Goal: Information Seeking & Learning: Learn about a topic

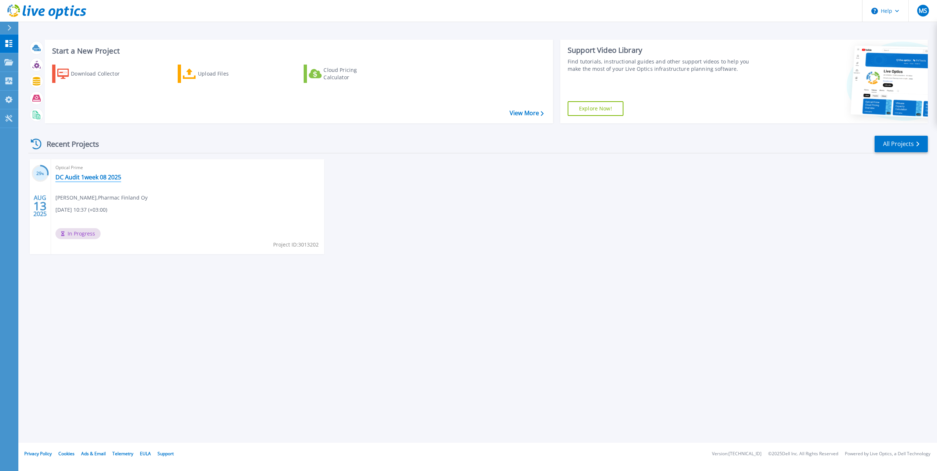
click at [93, 178] on link "DC Audit 1week 08 2025" at bounding box center [88, 177] width 66 height 7
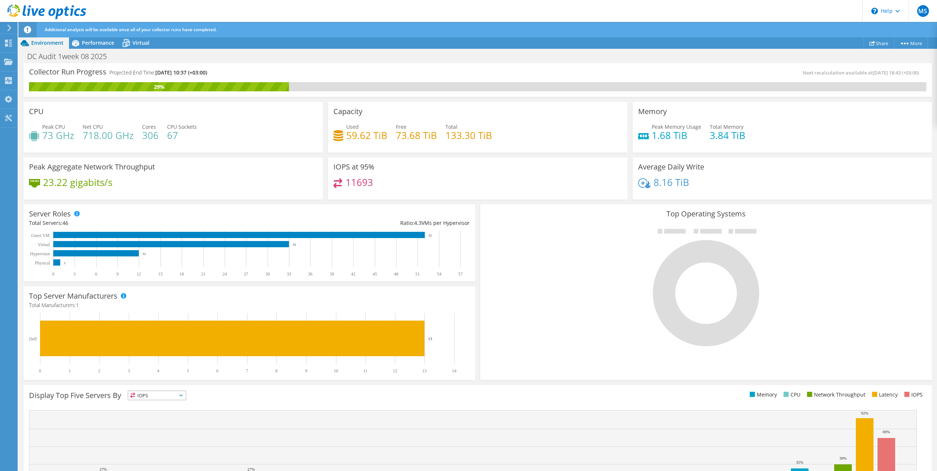
click at [7, 28] on icon at bounding box center [10, 28] width 6 height 7
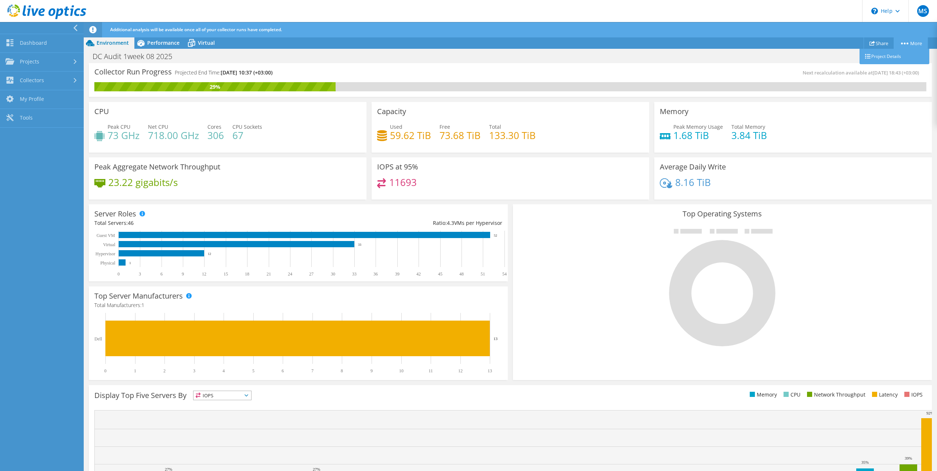
click at [910, 46] on link "More" at bounding box center [910, 42] width 34 height 11
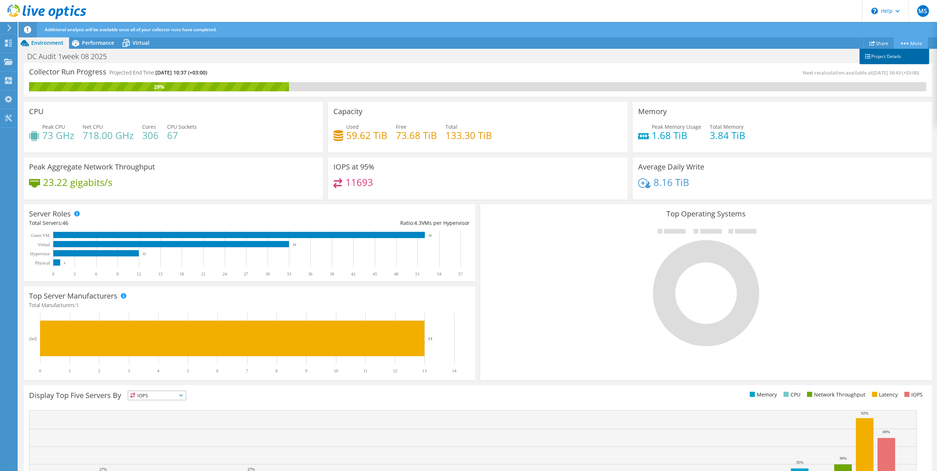
click at [889, 57] on link "Project Details" at bounding box center [894, 56] width 70 height 15
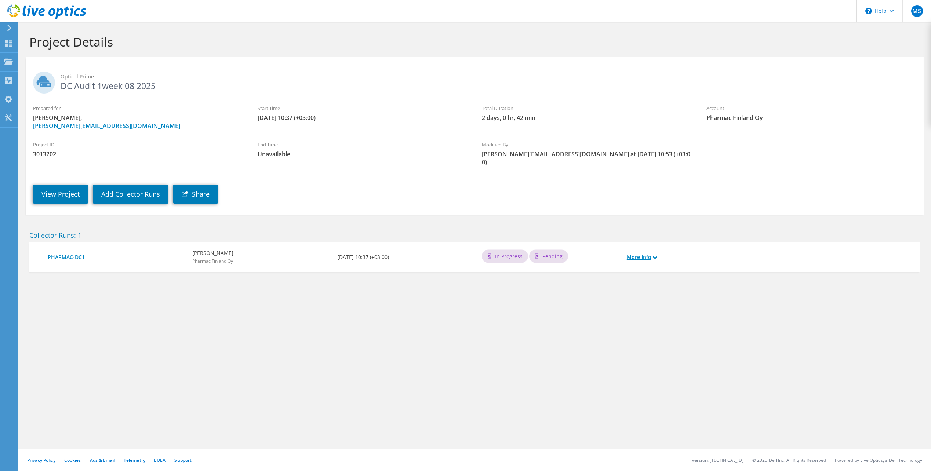
click at [648, 253] on link "More Info" at bounding box center [642, 257] width 30 height 8
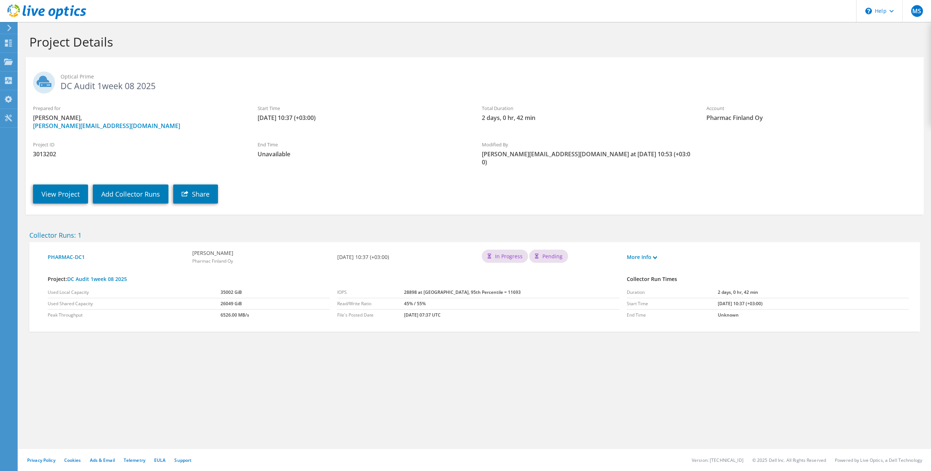
click at [446, 349] on section "Project Details Optical Prime DC Audit 1week 08 2025 Prepared for Mikko Sahanen…" at bounding box center [474, 199] width 913 height 354
click at [368, 394] on div "Project Details Optical Prime DC Audit 1week 08 2025 Prepared for Mikko Sahanen…" at bounding box center [474, 246] width 913 height 449
click at [27, 14] on icon at bounding box center [46, 11] width 79 height 15
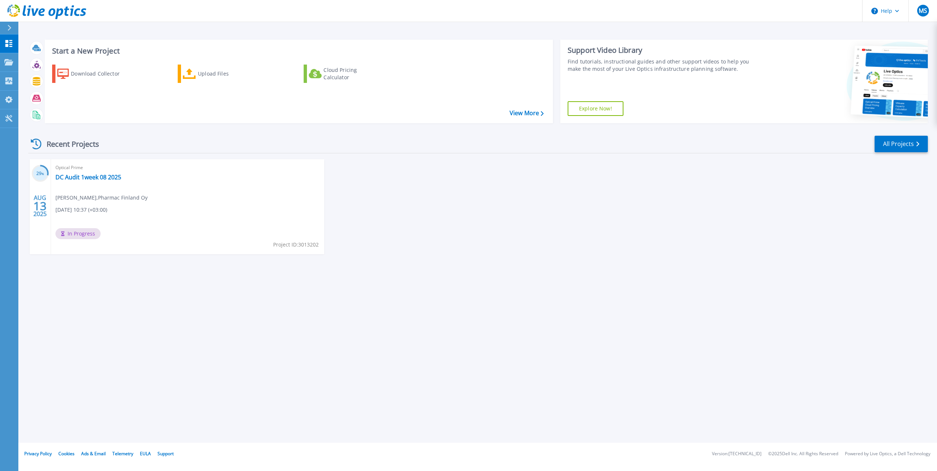
click at [380, 316] on div "Start a New Project Download Collector Upload Files Cloud Pricing Calculator Vi…" at bounding box center [477, 221] width 918 height 443
click at [90, 178] on link "DC Audit 1week 08 2025" at bounding box center [88, 177] width 66 height 7
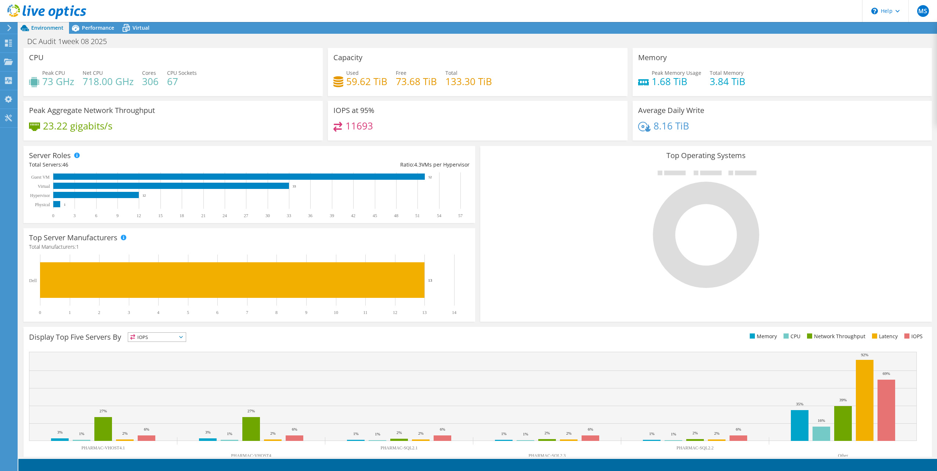
click at [40, 14] on use at bounding box center [46, 11] width 79 height 15
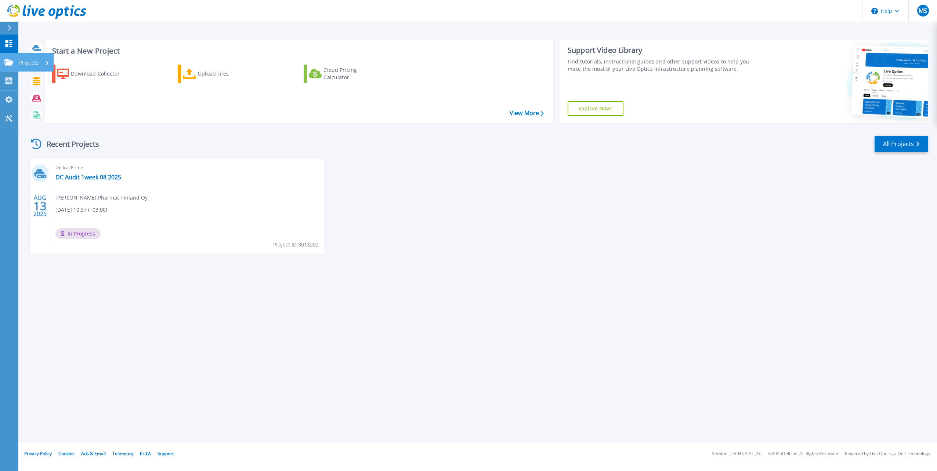
click at [9, 58] on link "Projects Projects" at bounding box center [9, 62] width 18 height 19
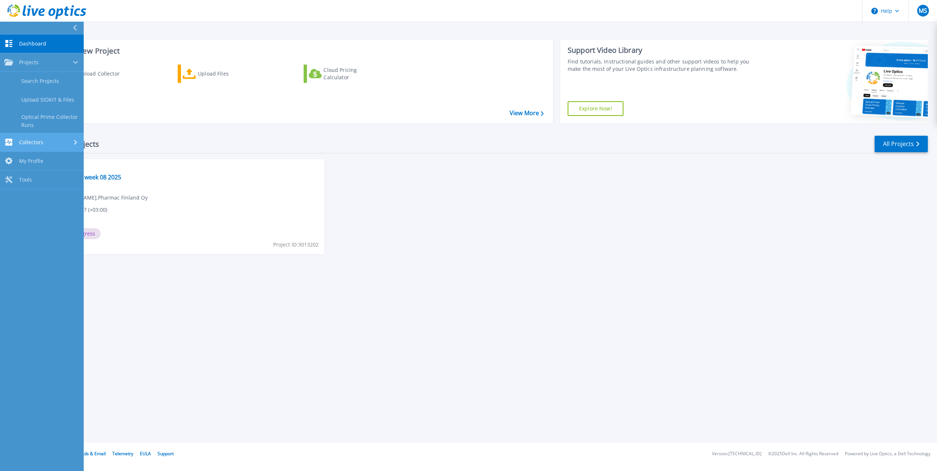
click at [16, 146] on link "Collectors Collectors" at bounding box center [42, 142] width 84 height 19
click at [43, 115] on link "Dossier" at bounding box center [42, 118] width 84 height 19
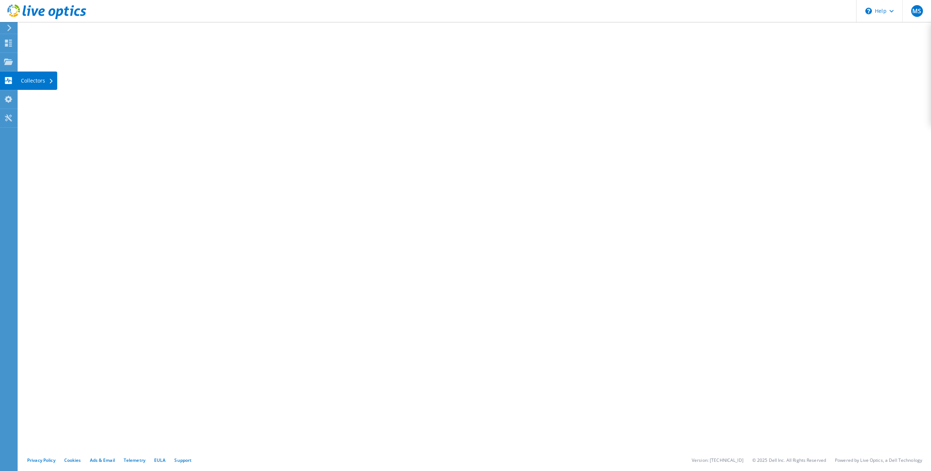
click at [12, 80] on icon at bounding box center [8, 80] width 9 height 7
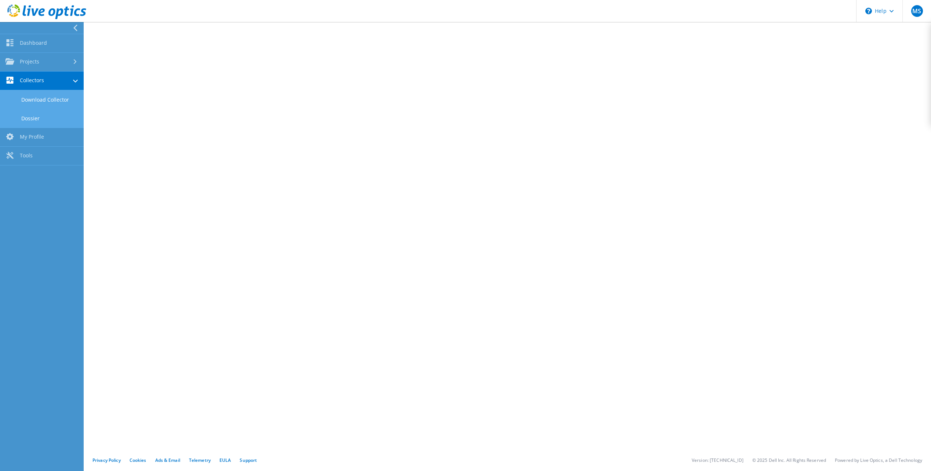
click at [35, 98] on link "Download Collector" at bounding box center [42, 99] width 84 height 19
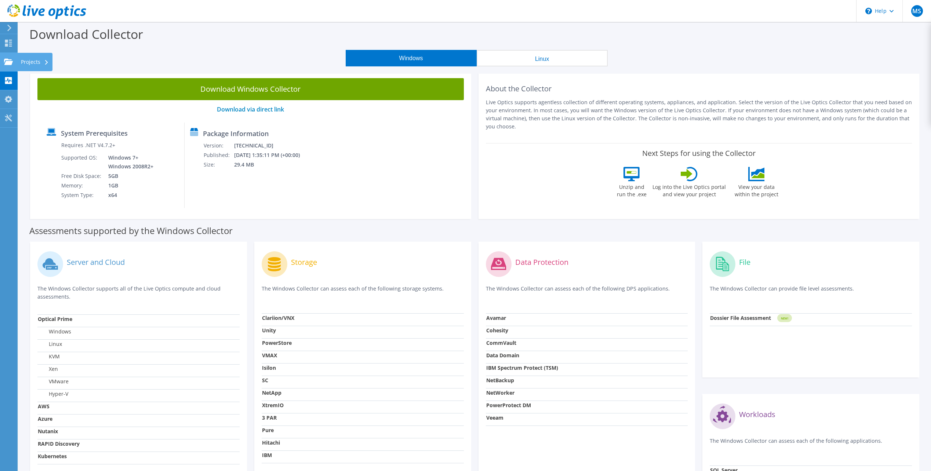
click at [8, 60] on use at bounding box center [8, 61] width 9 height 6
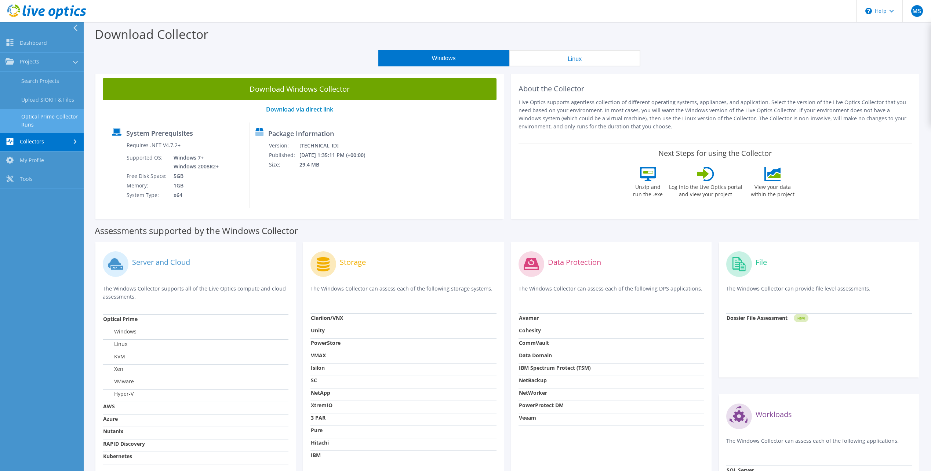
click at [50, 117] on link "Optical Prime Collector Runs" at bounding box center [42, 120] width 84 height 23
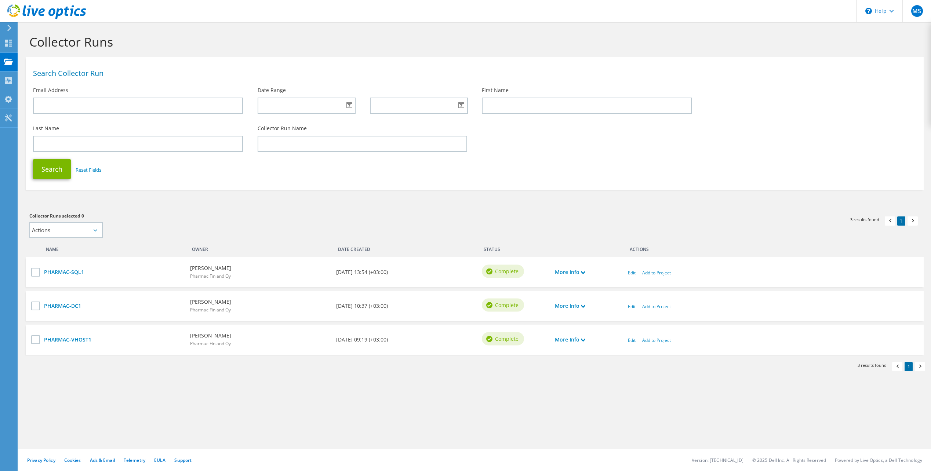
click at [324, 221] on div "Collector Runs selected 0 Actions Add to new project Add to existing project Ap…" at bounding box center [248, 225] width 438 height 26
click at [569, 271] on link "More Info" at bounding box center [570, 272] width 30 height 8
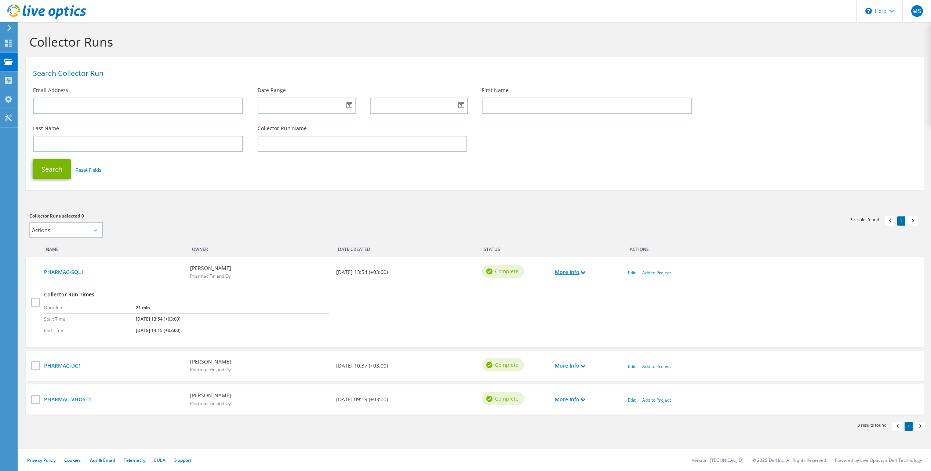
click at [569, 271] on link "More Info" at bounding box center [570, 272] width 30 height 8
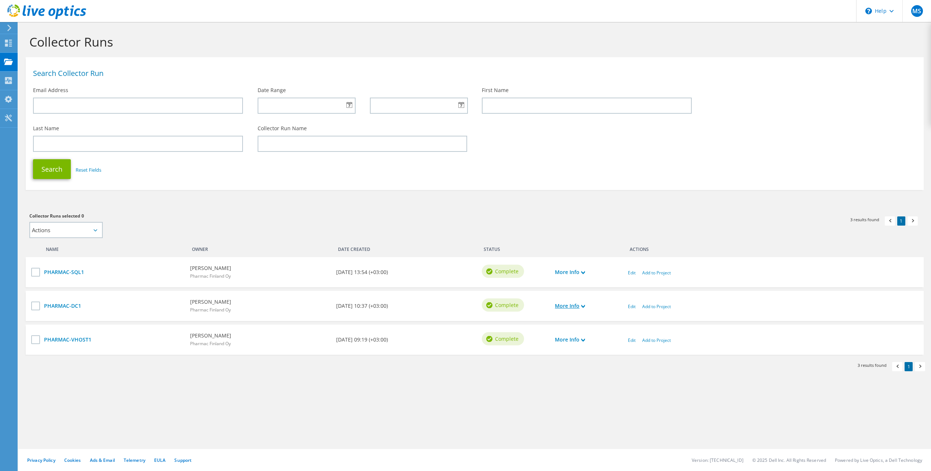
click at [572, 302] on link "More Info" at bounding box center [570, 306] width 30 height 8
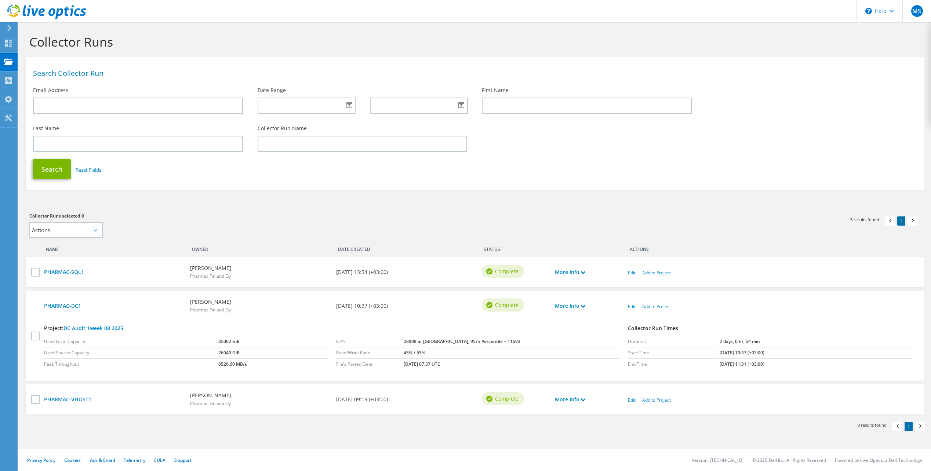
click at [574, 403] on link "More Info" at bounding box center [570, 400] width 30 height 8
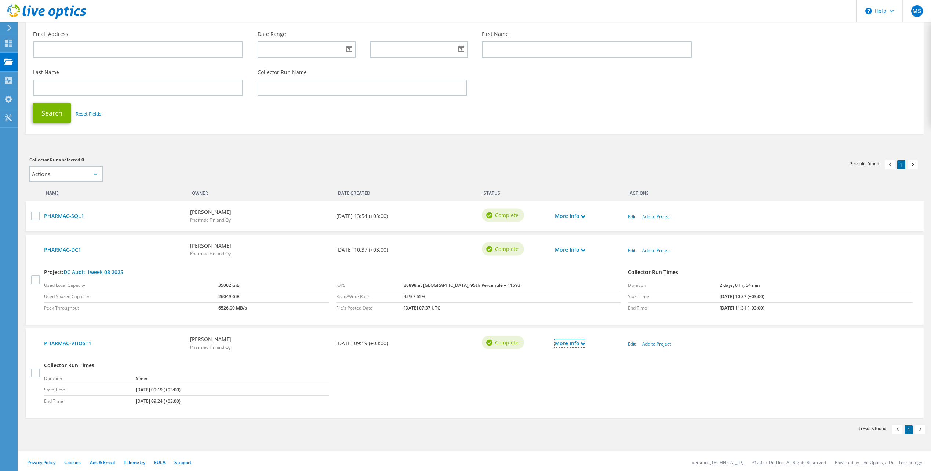
scroll to position [58, 0]
click at [38, 369] on label at bounding box center [36, 371] width 11 height 9
click at [0, 0] on input "checkbox" at bounding box center [0, 0] width 0 height 0
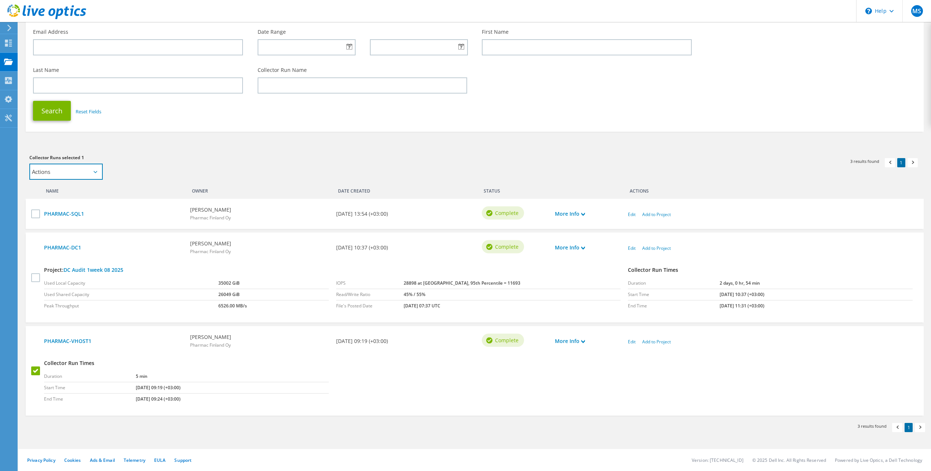
click at [99, 171] on select "Actions Add to new project Add to existing project" at bounding box center [65, 172] width 73 height 16
click at [237, 172] on div "Collector Runs selected 1 Actions Add to new project Add to existing project Ap…" at bounding box center [248, 167] width 438 height 26
click at [237, 171] on div "Collector Runs selected 1 Actions Add to new project Add to existing project Ap…" at bounding box center [248, 167] width 438 height 26
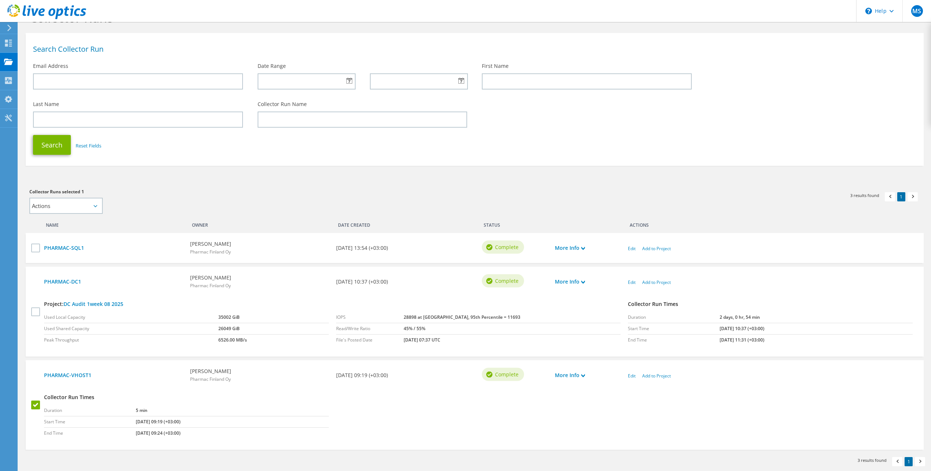
scroll to position [0, 0]
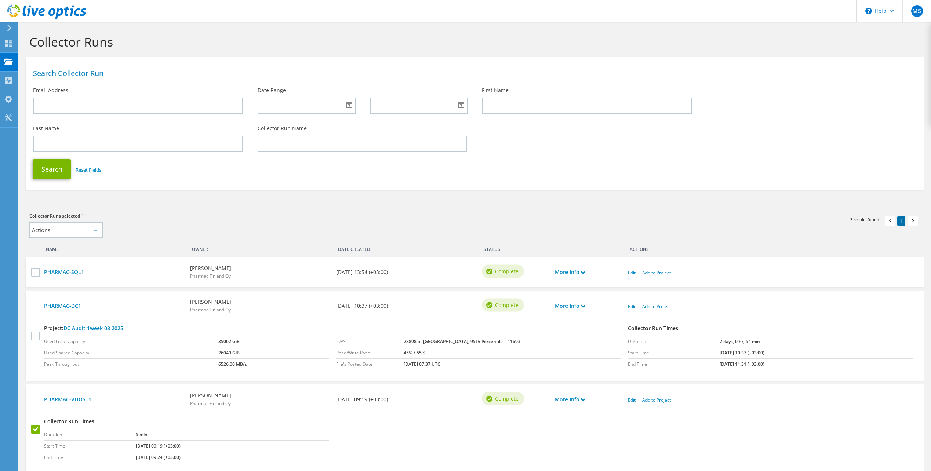
click at [101, 173] on link "Reset Fields" at bounding box center [89, 170] width 26 height 7
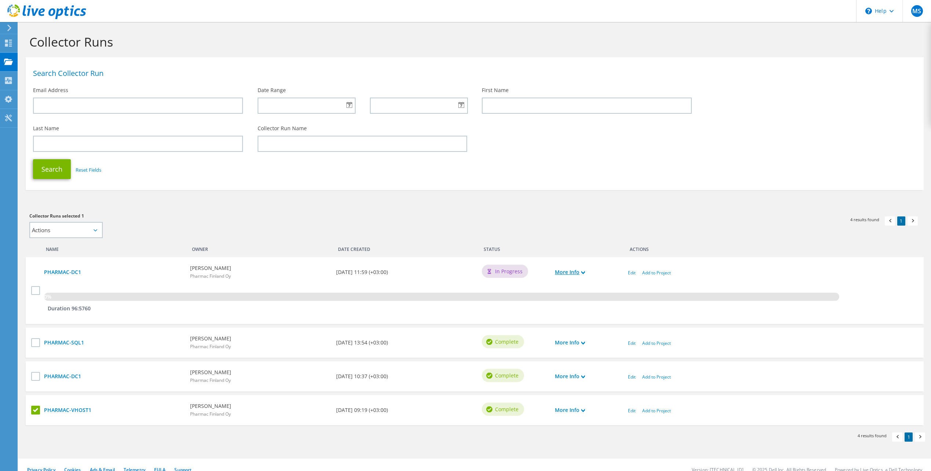
click at [572, 273] on link "More Info" at bounding box center [570, 272] width 30 height 8
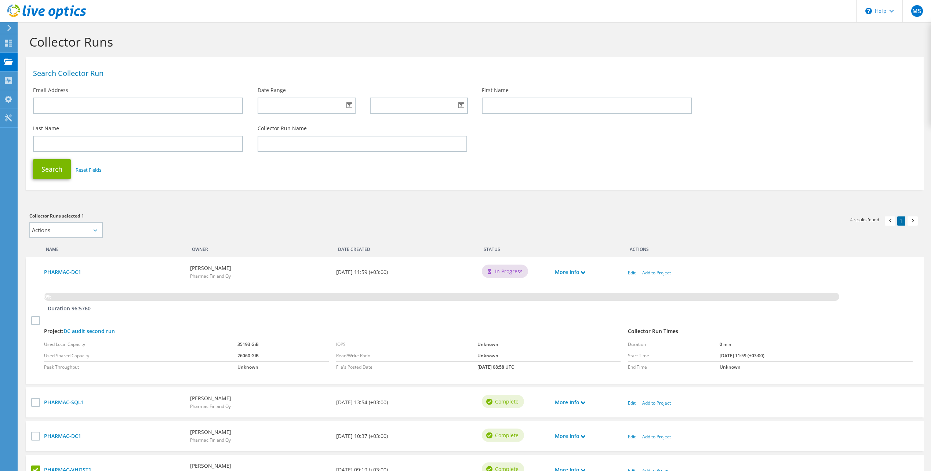
click at [663, 272] on link "Add to Project" at bounding box center [656, 273] width 29 height 6
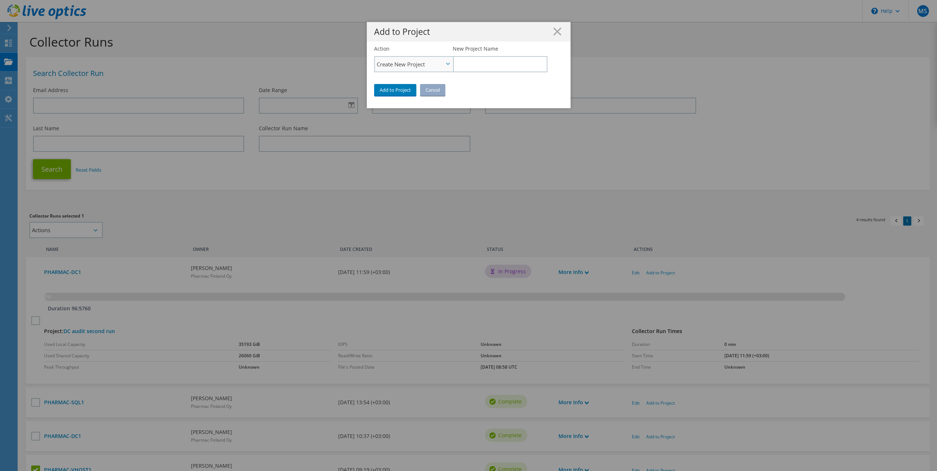
click at [439, 66] on span "Create New Project" at bounding box center [410, 64] width 67 height 9
click at [425, 83] on li "Add to Existing Project" at bounding box center [414, 84] width 78 height 9
click at [486, 69] on input "Select Existing Project" at bounding box center [500, 64] width 94 height 16
click at [486, 67] on input "Select Existing Project" at bounding box center [500, 64] width 94 height 16
click at [490, 82] on li "DC Audit 1week 08 2025" at bounding box center [495, 83] width 84 height 9
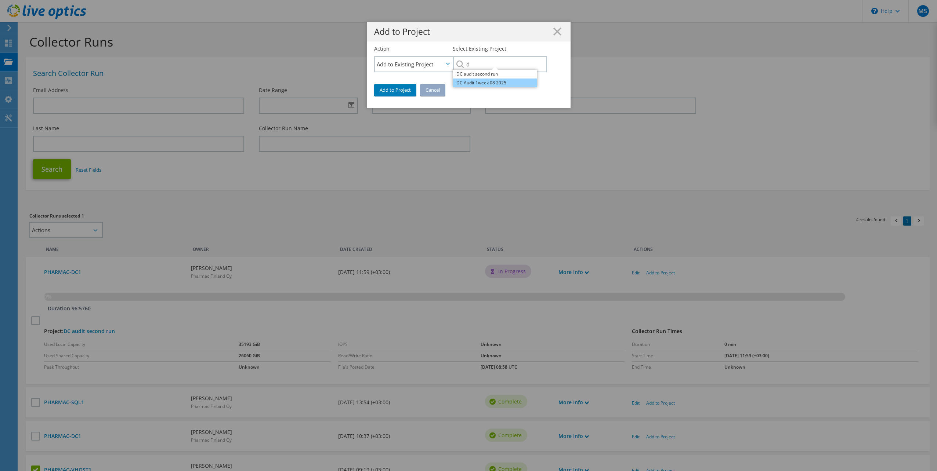
type input "DC Audit 1week 08 2025"
click at [397, 89] on link "Add to Project" at bounding box center [395, 90] width 42 height 12
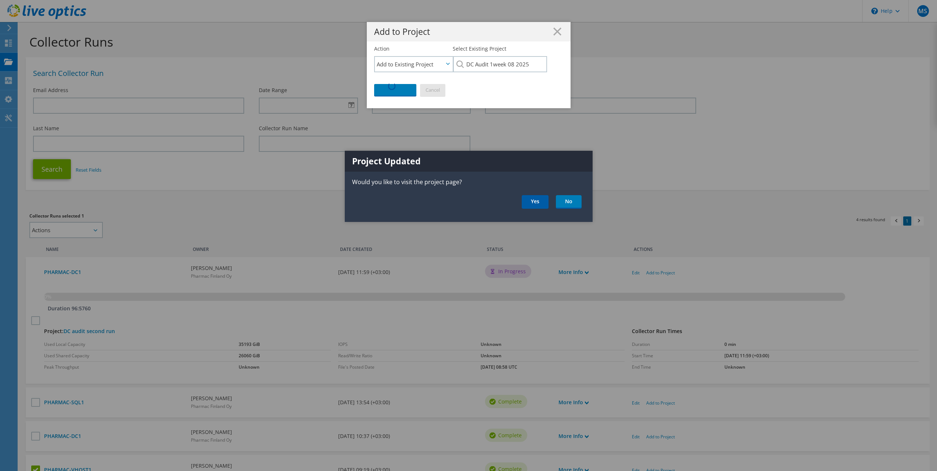
click at [540, 201] on link "Yes" at bounding box center [535, 202] width 27 height 14
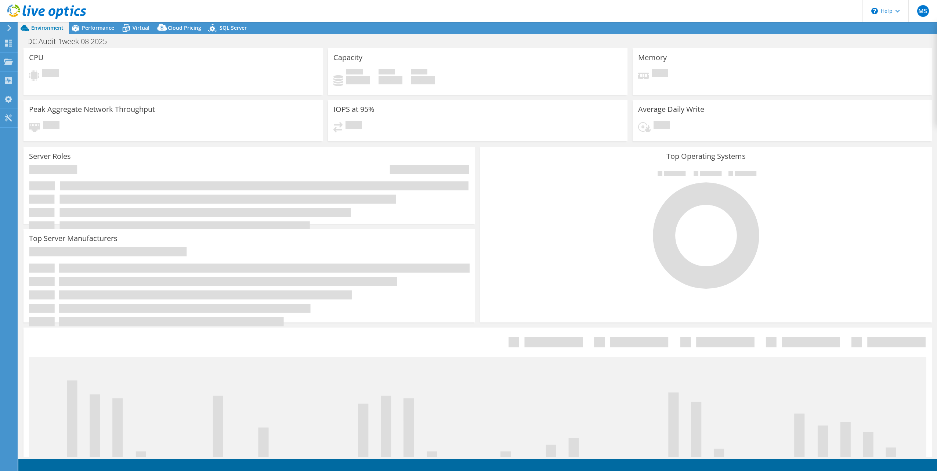
select select "USD"
click at [226, 29] on span "SQL Server" at bounding box center [232, 27] width 27 height 7
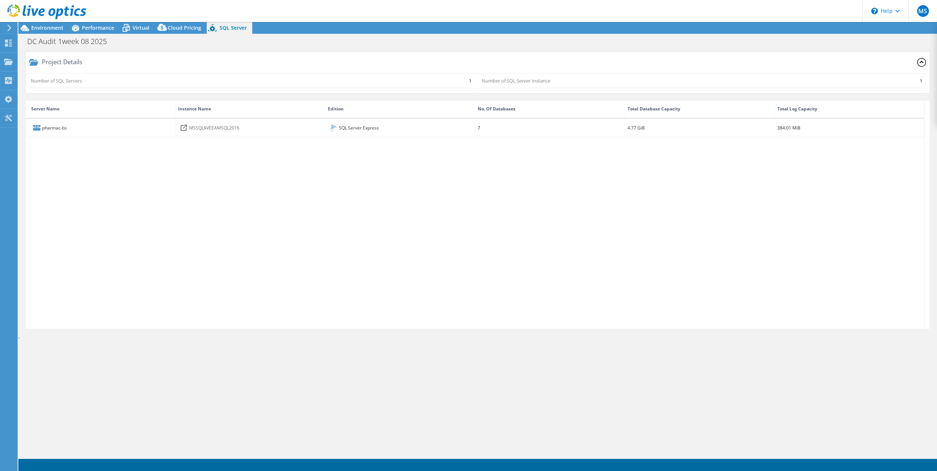
click at [326, 203] on div "pharmac-bs MSSQL$VEEAMSQL2016 SQL Server Express 7 4.77 GiB 384.01 MiB" at bounding box center [475, 224] width 898 height 210
click at [98, 30] on span "Performance" at bounding box center [98, 27] width 32 height 7
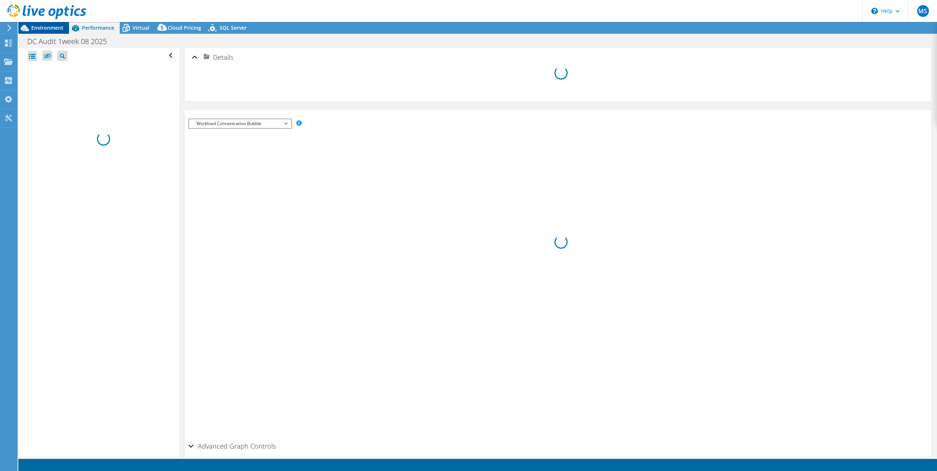
click at [58, 26] on span "Environment" at bounding box center [47, 27] width 32 height 7
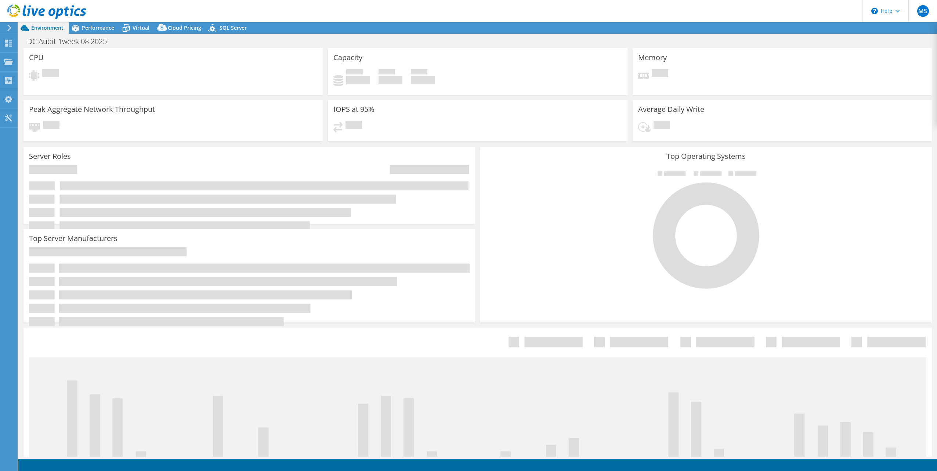
click at [48, 10] on icon at bounding box center [46, 11] width 79 height 15
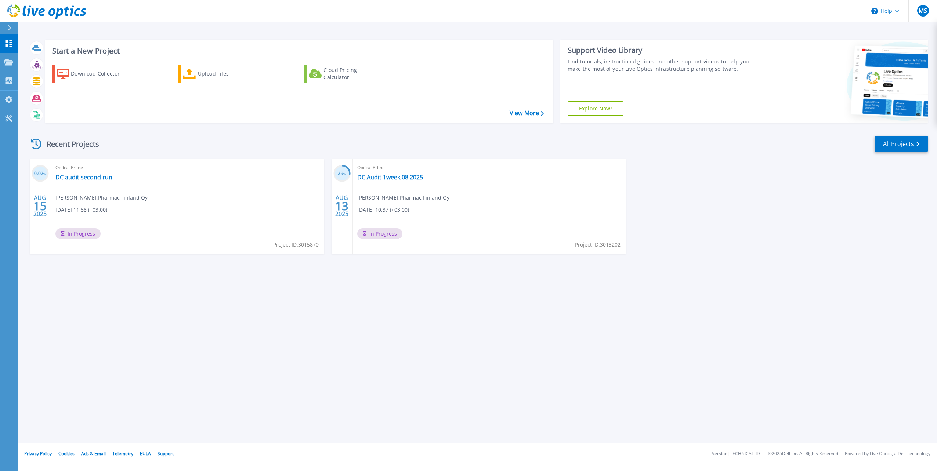
click at [107, 209] on span "[DATE] 10:37 (+03:00)" at bounding box center [81, 210] width 52 height 8
click at [378, 179] on link "DC Audit 1week 08 2025" at bounding box center [390, 177] width 66 height 7
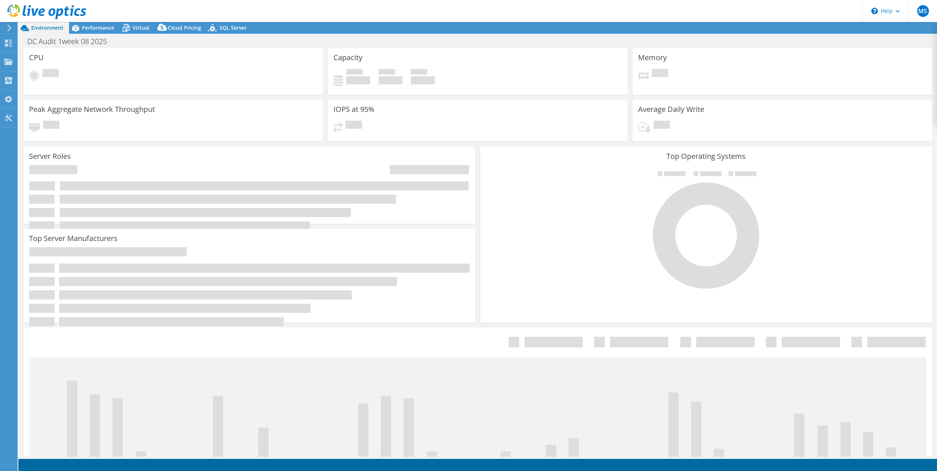
select select "USD"
click at [48, 14] on icon at bounding box center [46, 11] width 79 height 15
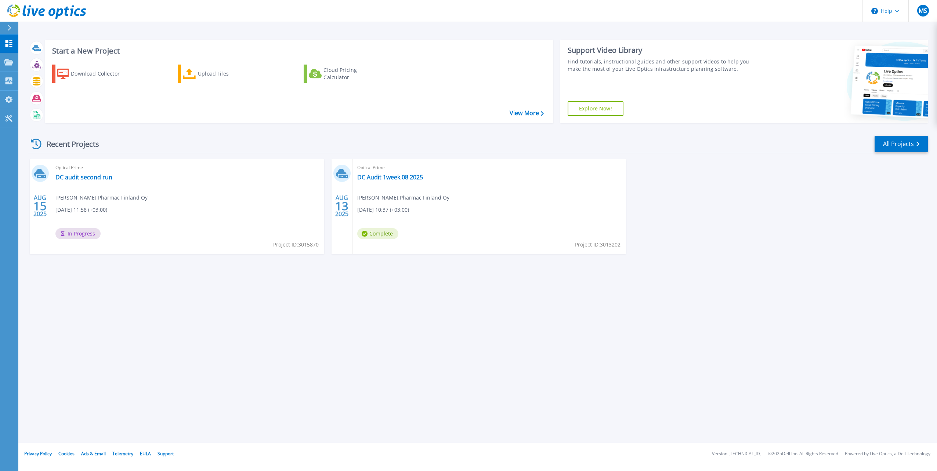
click at [433, 308] on div "Start a New Project Download Collector Upload Files Cloud Pricing Calculator Vi…" at bounding box center [477, 221] width 918 height 443
click at [390, 178] on link "DC Audit 1week 08 2025" at bounding box center [390, 177] width 66 height 7
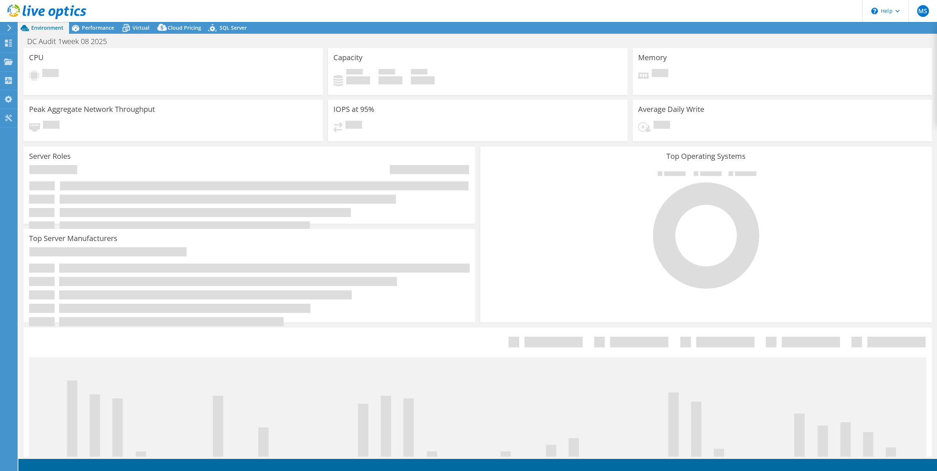
select select "USD"
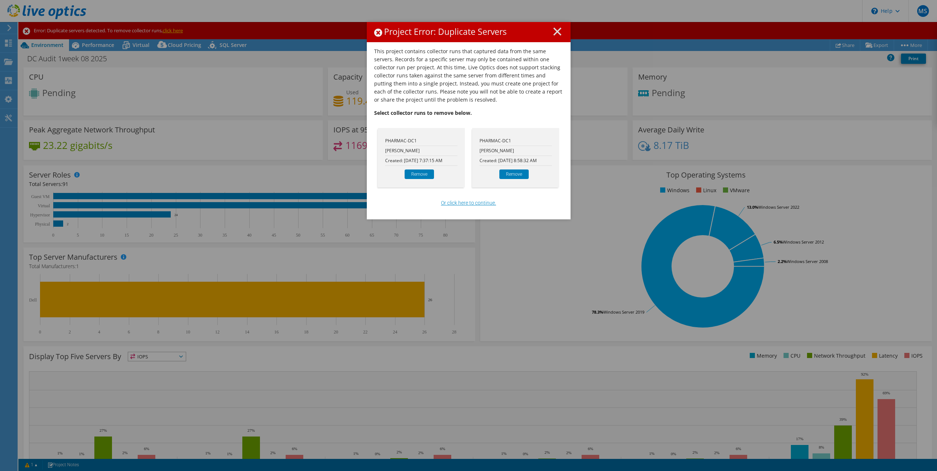
click at [468, 203] on link "Or click here to continue." at bounding box center [468, 203] width 55 height 8
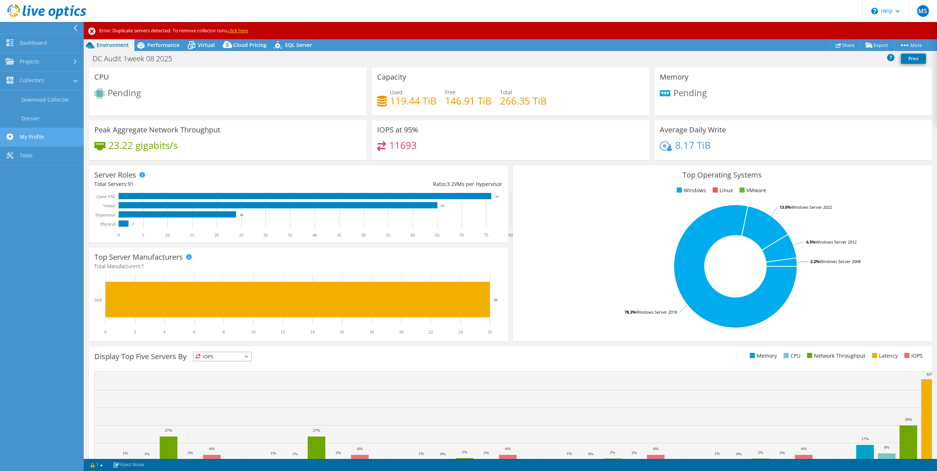
click at [29, 133] on link "My Profile" at bounding box center [42, 137] width 84 height 19
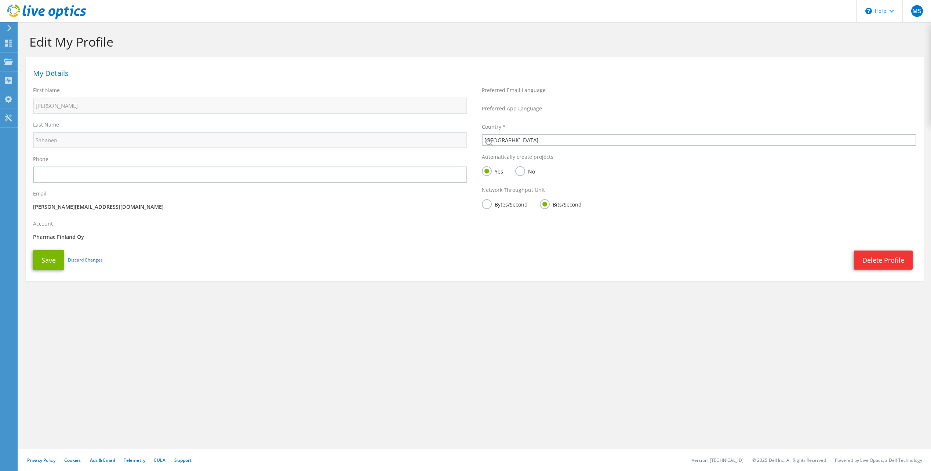
select select "69"
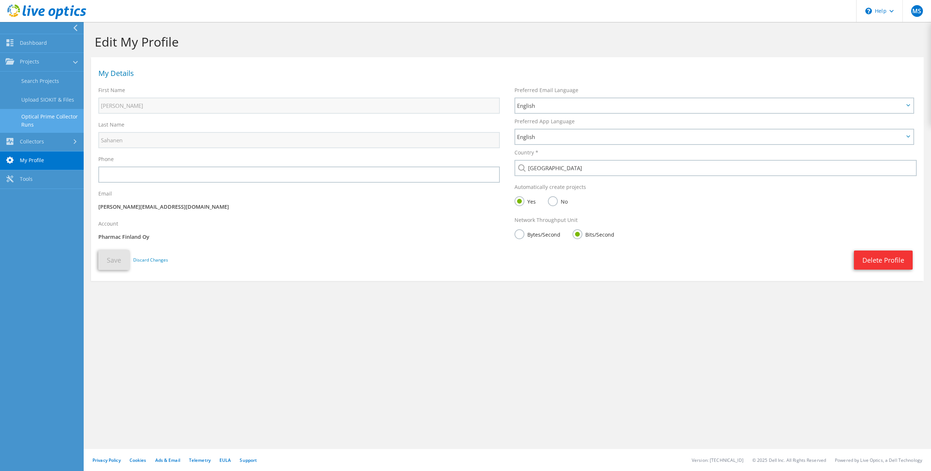
click at [42, 117] on link "Optical Prime Collector Runs" at bounding box center [42, 120] width 84 height 23
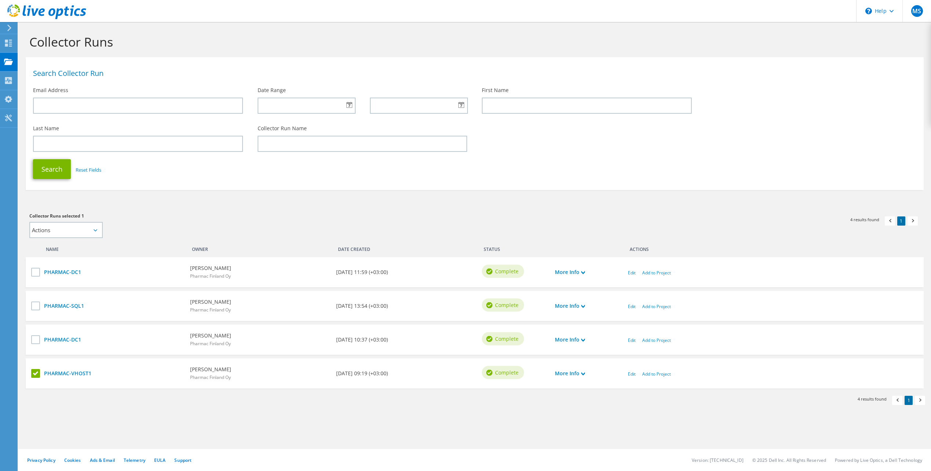
click at [33, 372] on label at bounding box center [36, 373] width 11 height 9
click at [0, 0] on input "checkbox" at bounding box center [0, 0] width 0 height 0
click at [133, 404] on div "Collector Runs selected 0 Actions Add to new project Add to existing project Ap…" at bounding box center [475, 307] width 906 height 199
click at [58, 272] on link "PHARMAC-DC1" at bounding box center [113, 272] width 139 height 8
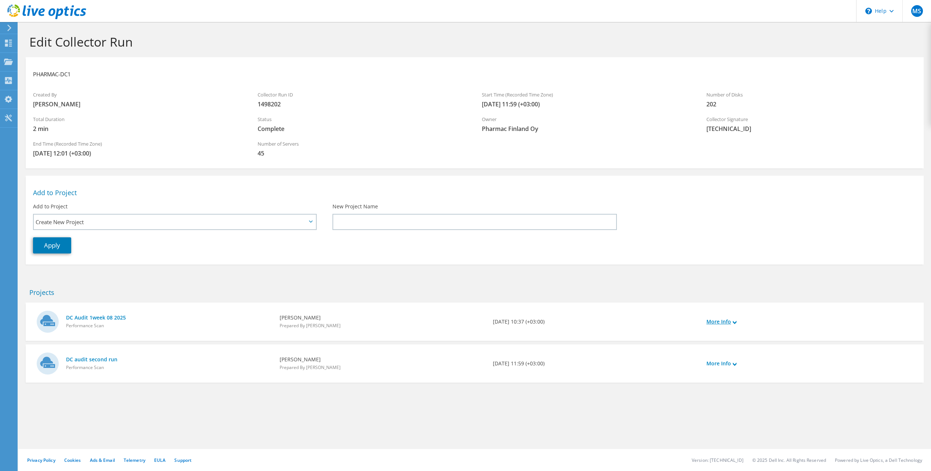
click at [720, 323] on link "More Info" at bounding box center [722, 322] width 30 height 8
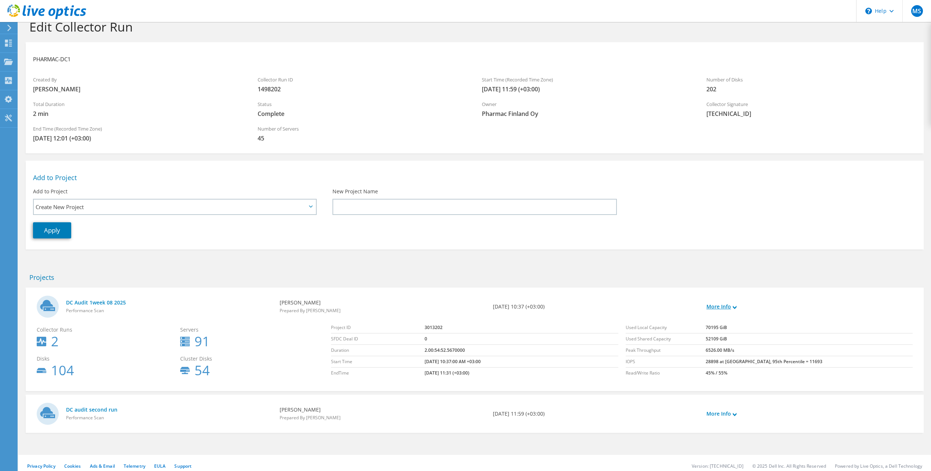
scroll to position [21, 0]
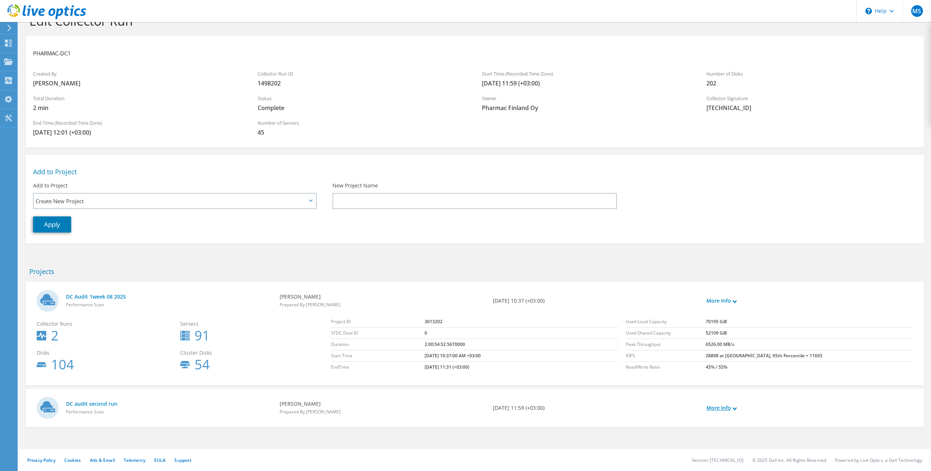
click at [727, 408] on link "More Info" at bounding box center [722, 408] width 30 height 8
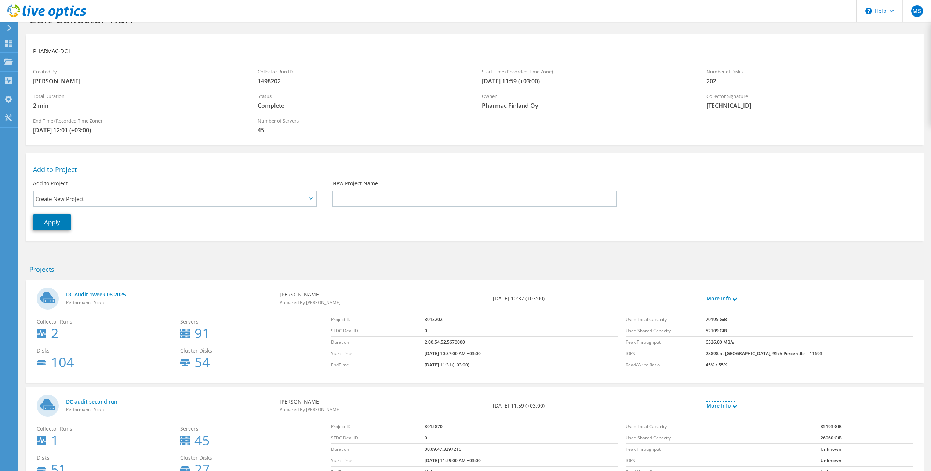
scroll to position [86, 0]
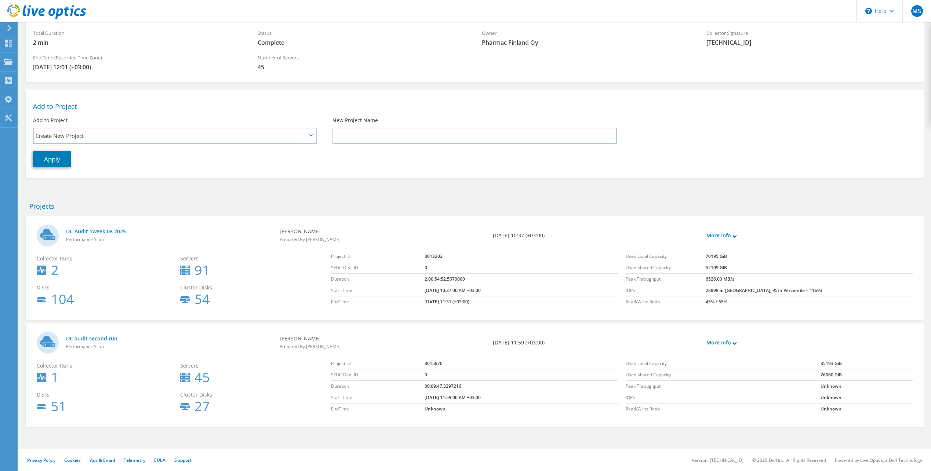
click at [106, 232] on link "DC Audit 1week 08 2025" at bounding box center [169, 232] width 206 height 8
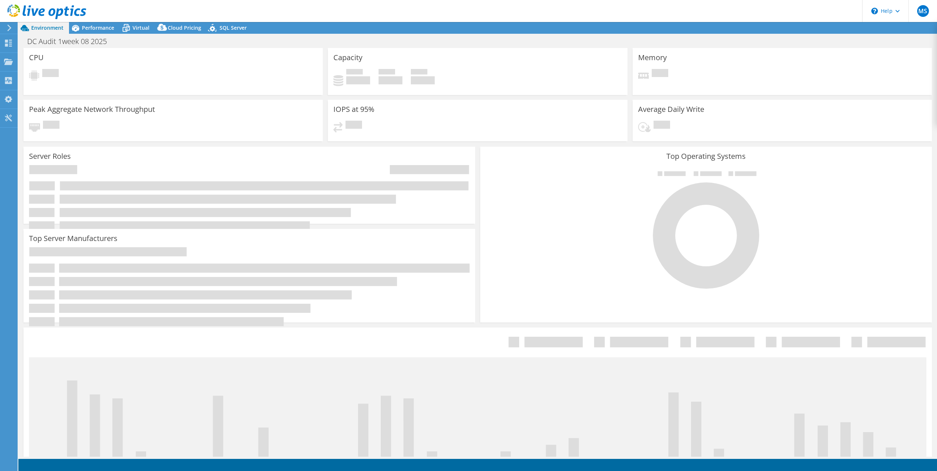
select select "USD"
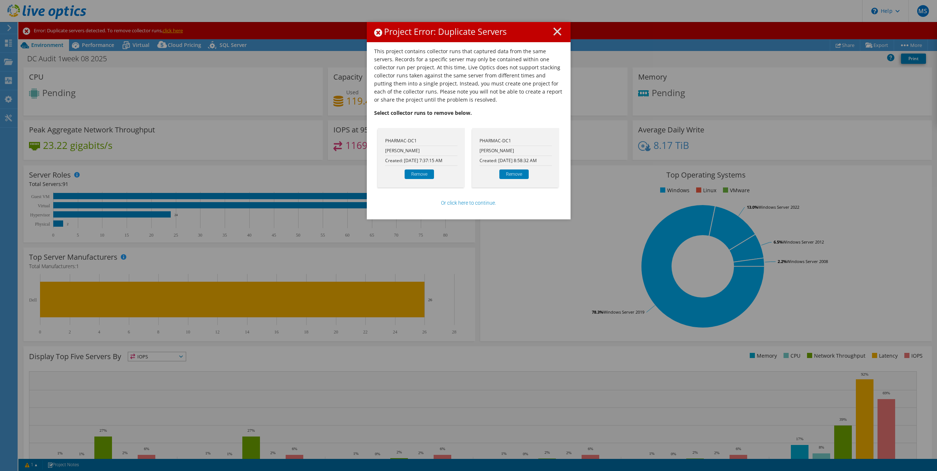
click at [499, 94] on p "This project contains collector runs that captured data from the same servers. …" at bounding box center [468, 75] width 189 height 57
click at [518, 175] on link "Remove" at bounding box center [513, 175] width 29 height 10
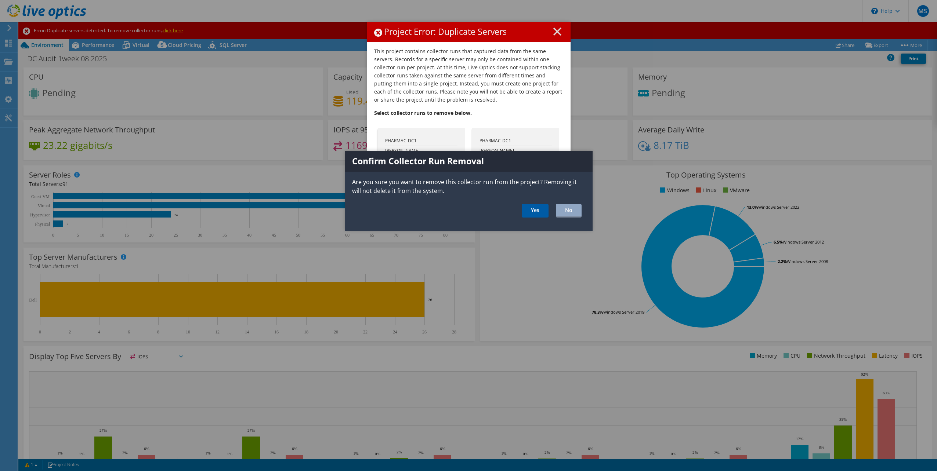
click at [538, 211] on link "Yes" at bounding box center [535, 211] width 27 height 14
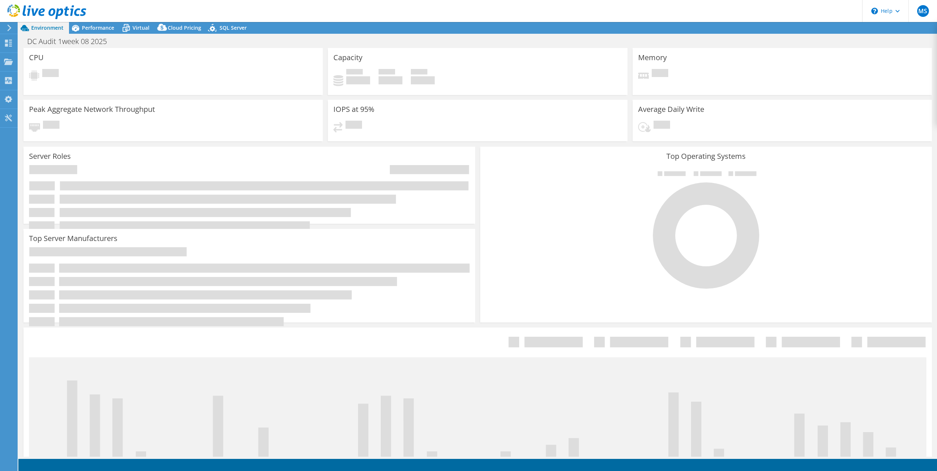
select select "USD"
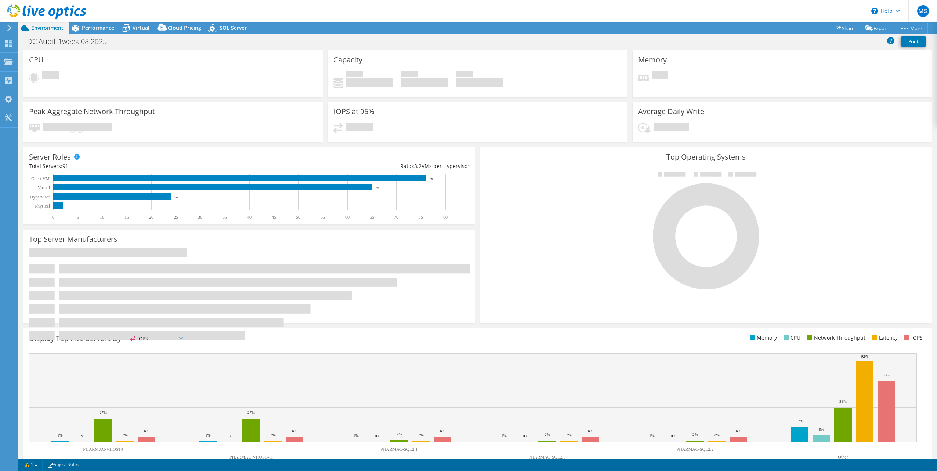
click at [42, 4] on icon at bounding box center [46, 11] width 79 height 15
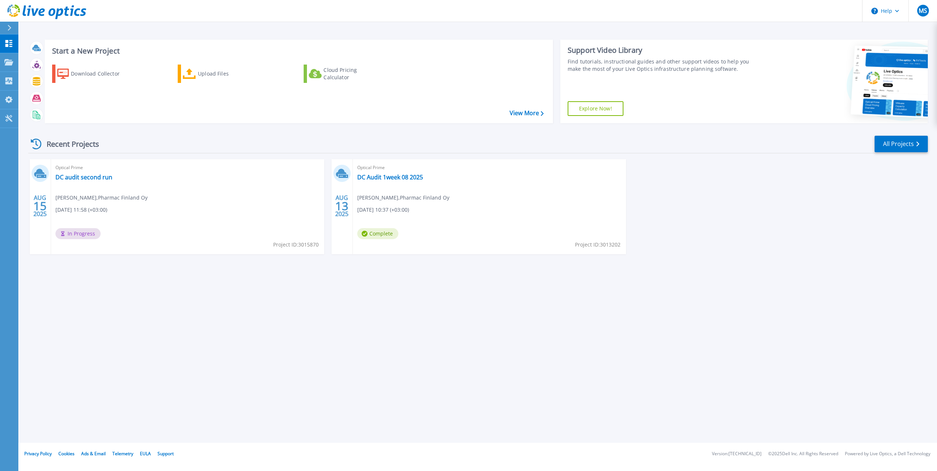
click at [506, 303] on div "Start a New Project Download Collector Upload Files Cloud Pricing Calculator Vi…" at bounding box center [477, 221] width 918 height 443
click at [404, 177] on link "DC Audit 1week 08 2025" at bounding box center [390, 177] width 66 height 7
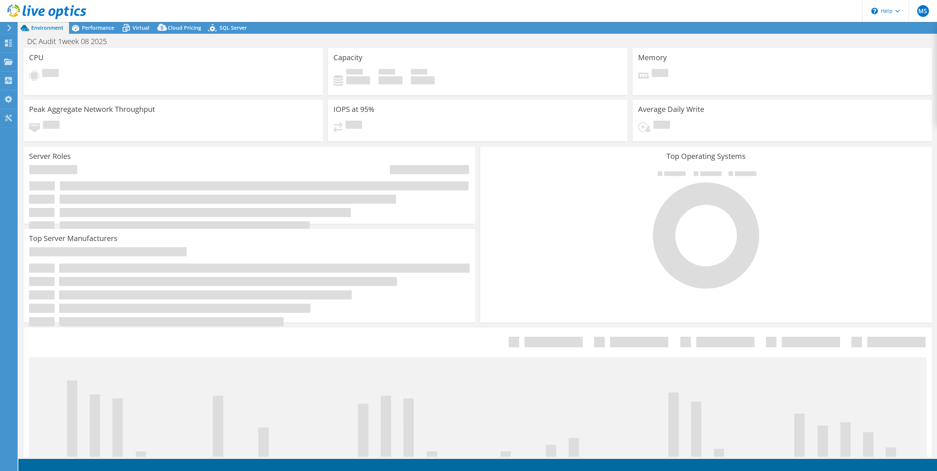
select select "USD"
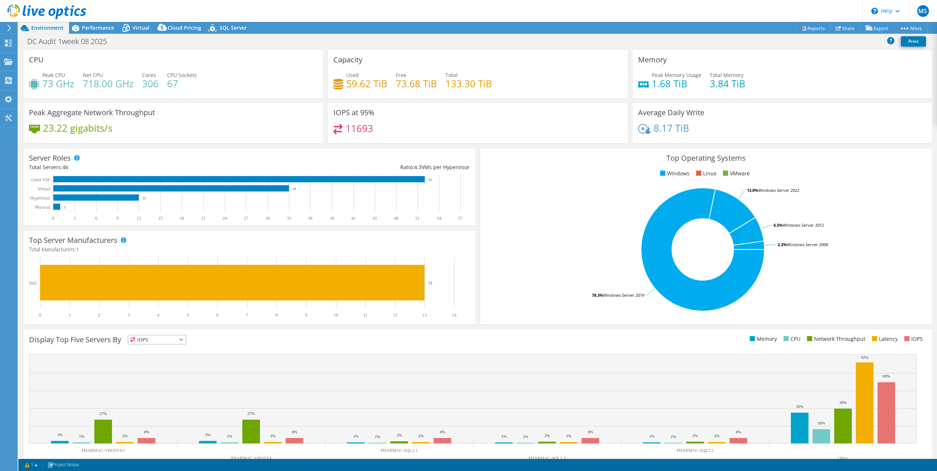
click at [54, 7] on icon at bounding box center [46, 11] width 79 height 15
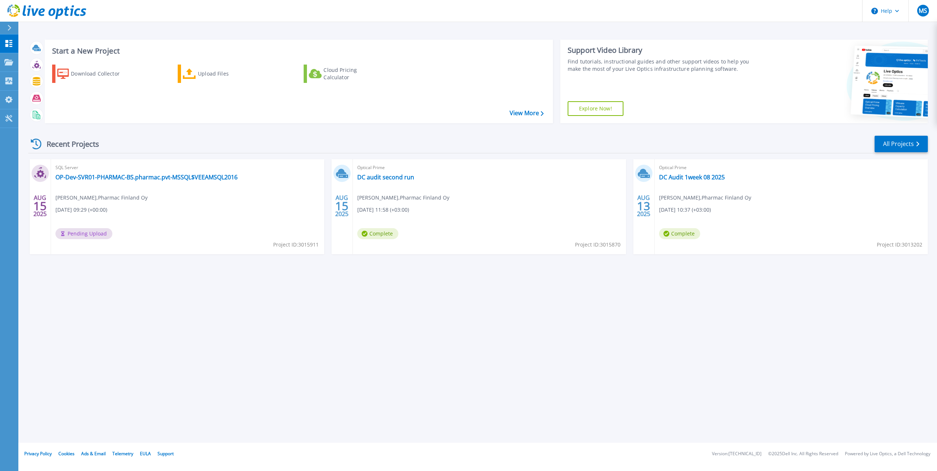
click at [279, 303] on div "Start a New Project Download Collector Upload Files Cloud Pricing Calculator Vi…" at bounding box center [477, 221] width 918 height 443
click at [202, 312] on div "Start a New Project Download Collector Upload Files Cloud Pricing Calculator Vi…" at bounding box center [477, 221] width 918 height 443
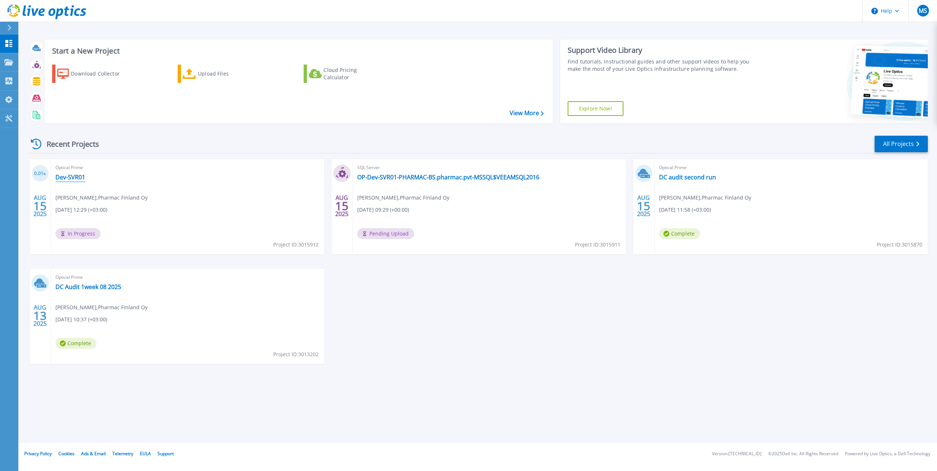
click at [78, 177] on link "Dev-SVR01" at bounding box center [70, 177] width 30 height 7
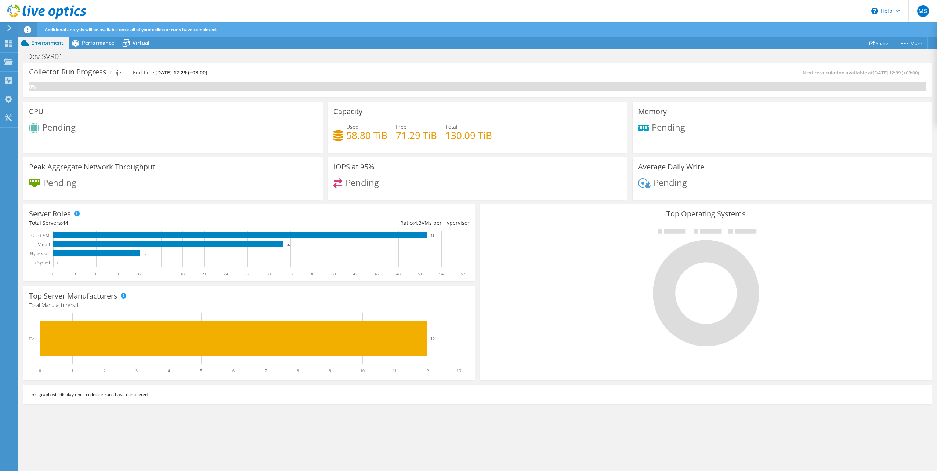
click at [46, 10] on icon at bounding box center [46, 11] width 79 height 15
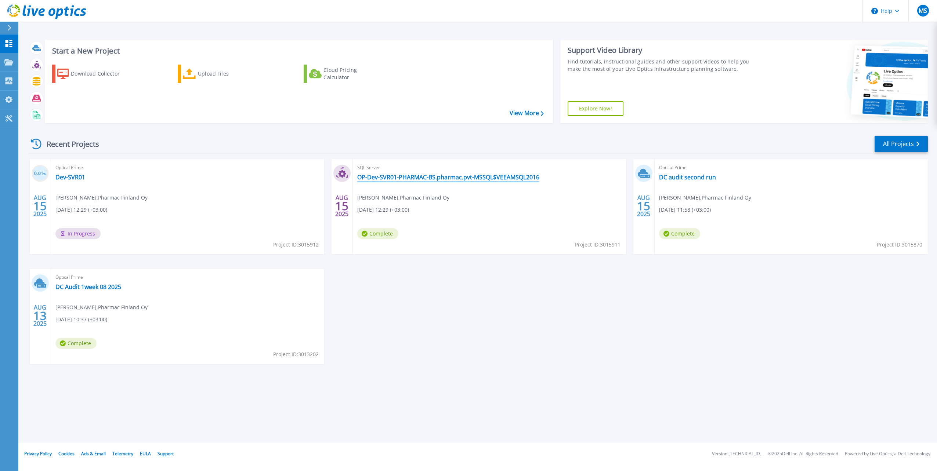
click at [450, 180] on link "OP-Dev-SVR01-PHARMAC-BS.pharmac.pvt-MSSQL$VEEAMSQL2016" at bounding box center [448, 177] width 182 height 7
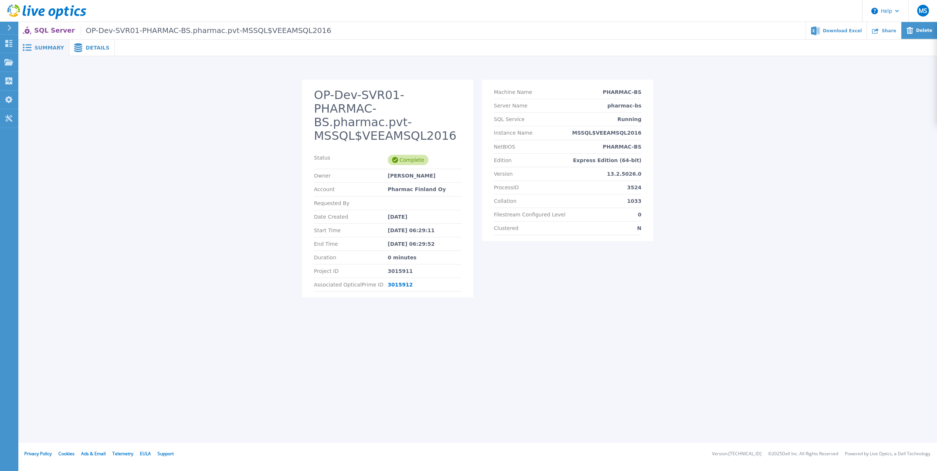
click at [930, 35] on div "Delete" at bounding box center [919, 30] width 36 height 17
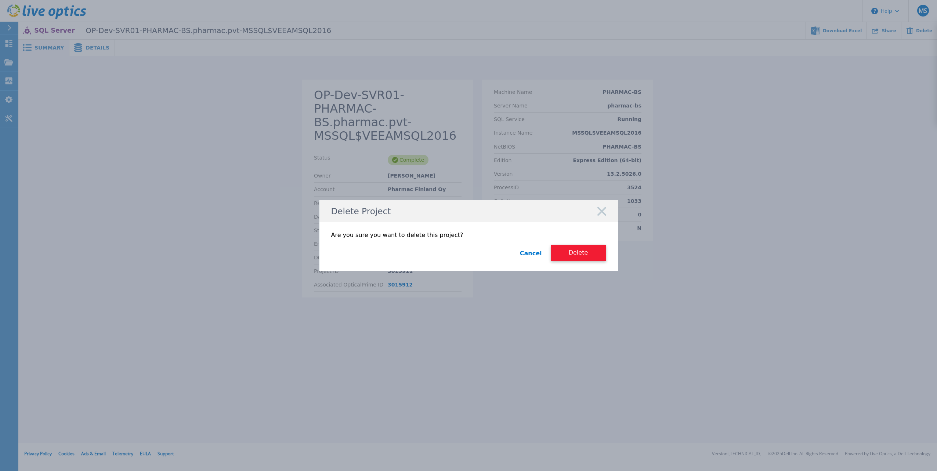
click at [588, 253] on button "Delete" at bounding box center [578, 253] width 55 height 17
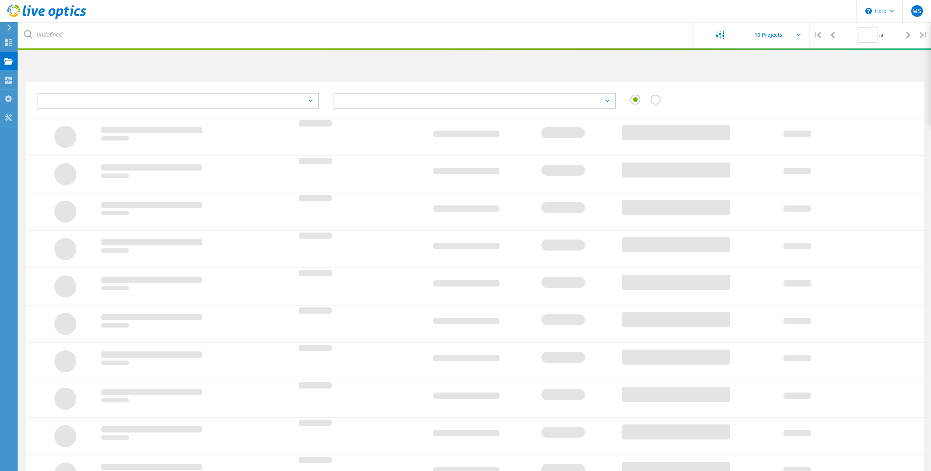
type input "1"
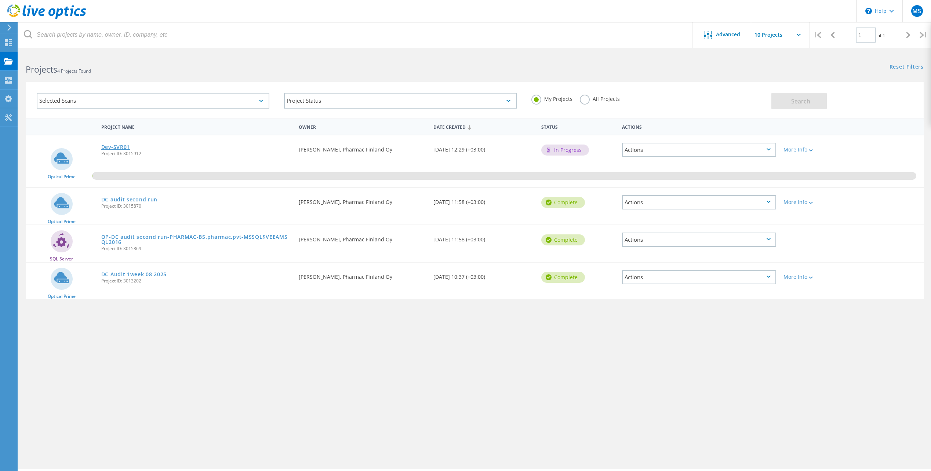
click at [117, 146] on link "Dev-SVR01" at bounding box center [115, 147] width 29 height 5
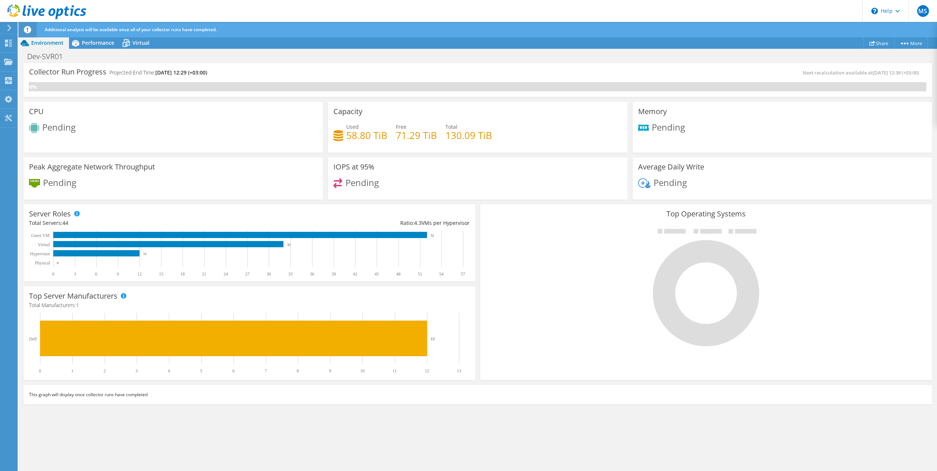
click at [63, 12] on use at bounding box center [46, 11] width 79 height 15
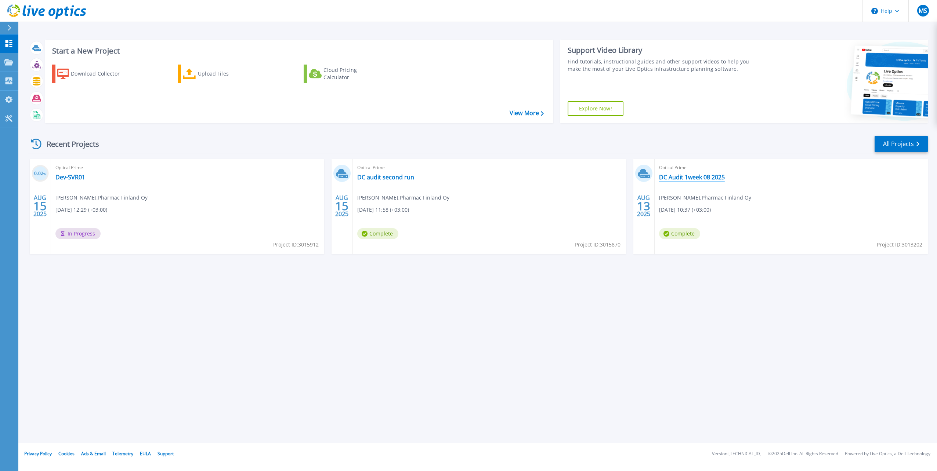
click at [698, 175] on link "DC Audit 1week 08 2025" at bounding box center [692, 177] width 66 height 7
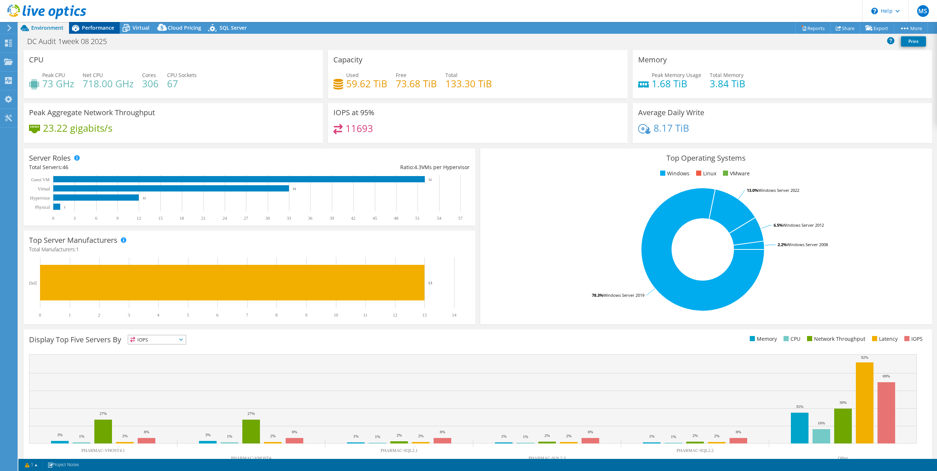
click at [104, 32] on div "Performance" at bounding box center [94, 28] width 51 height 12
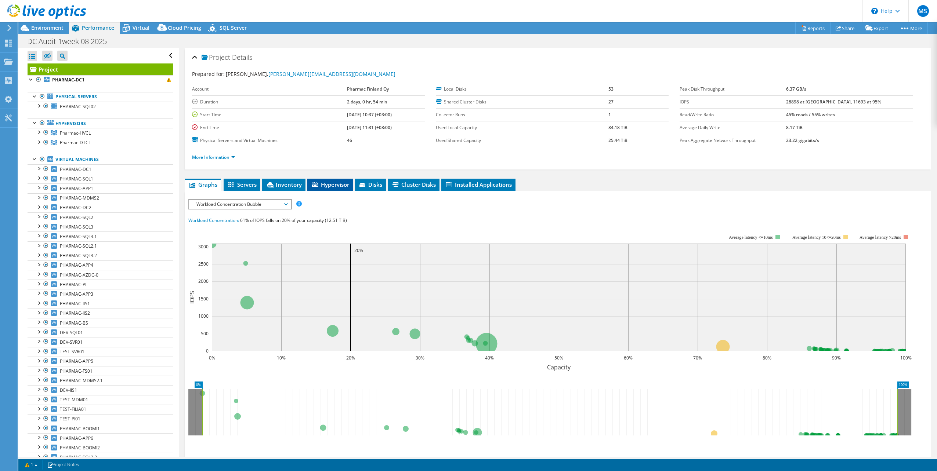
click at [330, 185] on span "Hypervisor" at bounding box center [330, 184] width 38 height 7
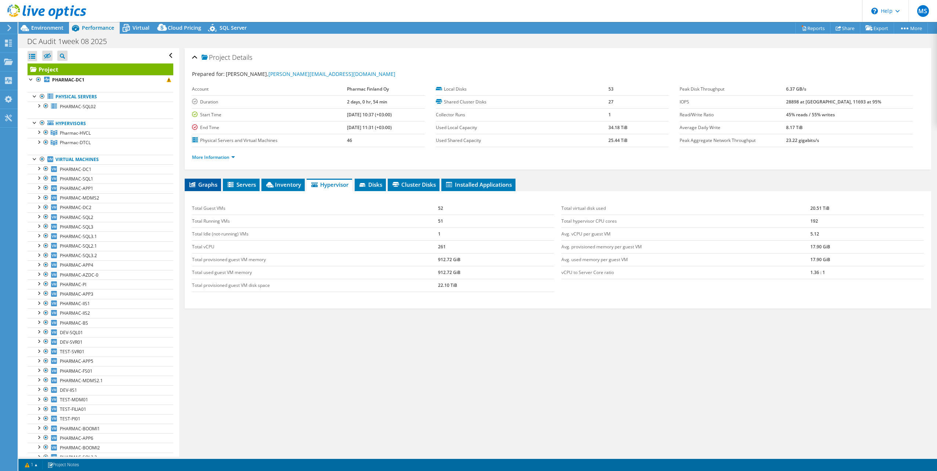
click at [199, 186] on span "Graphs" at bounding box center [202, 184] width 29 height 7
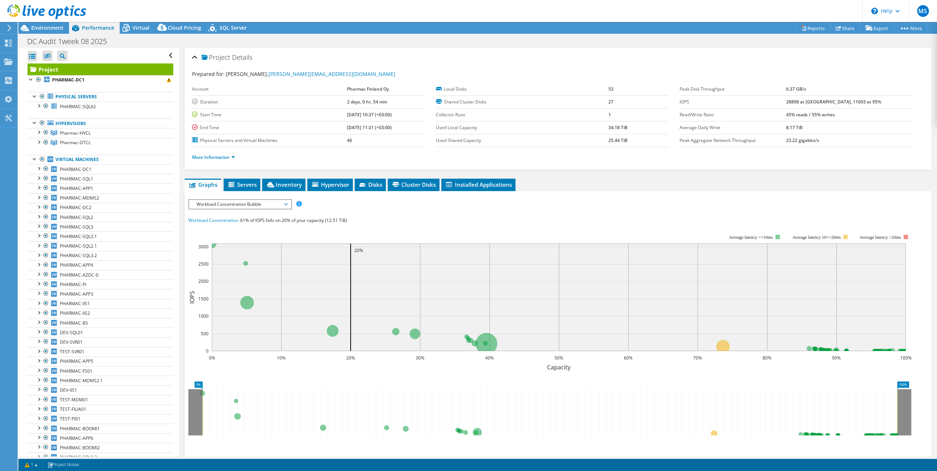
click at [244, 204] on span "Workload Concentration Bubble" at bounding box center [240, 204] width 94 height 9
click at [439, 225] on icon "0% 10% 20% 30% 40% 50% 60% 70% 80% 90% 100% Capacity 0 500 1000 1500 2000 2500 …" at bounding box center [552, 298] width 729 height 147
click at [267, 210] on div "IOPS Disk Throughput IO Size Latency Queue Depth CPU Percentage Memory Page Fau…" at bounding box center [557, 335] width 739 height 272
click at [264, 208] on span "Workload Concentration Bubble" at bounding box center [240, 204] width 94 height 9
click at [234, 255] on li "CPU Percentage" at bounding box center [240, 257] width 102 height 9
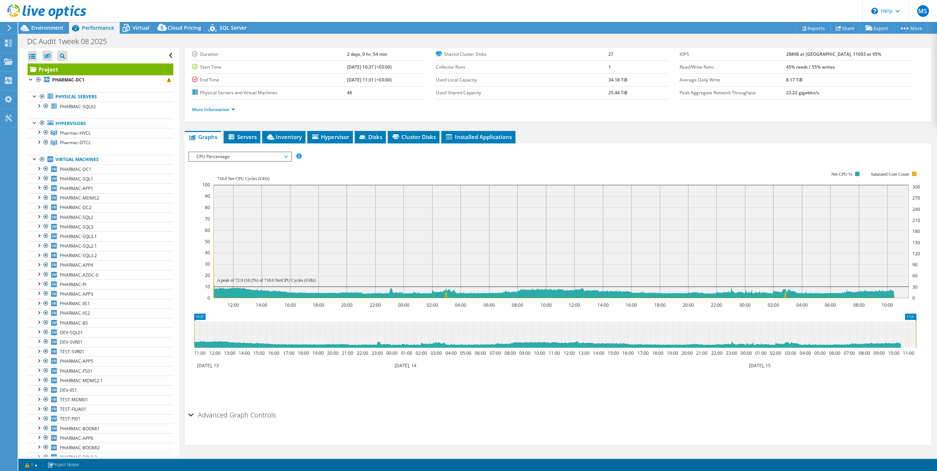
scroll to position [49, 0]
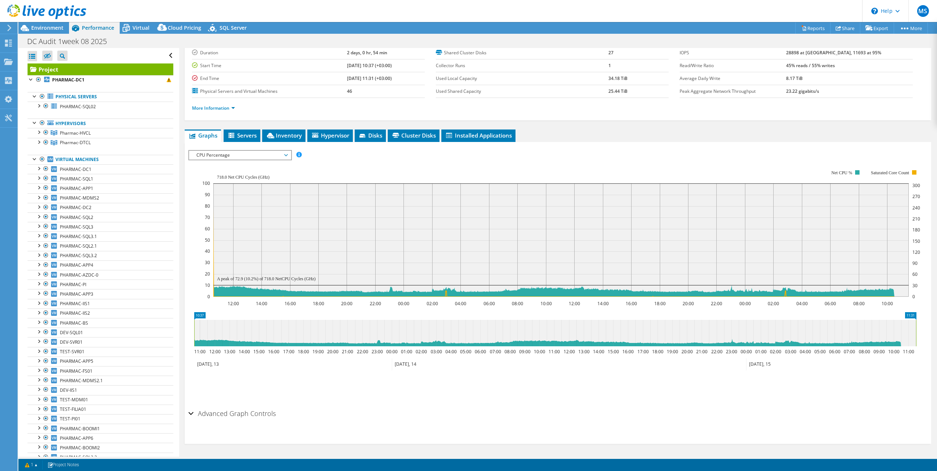
click at [237, 154] on span "CPU Percentage" at bounding box center [240, 155] width 94 height 9
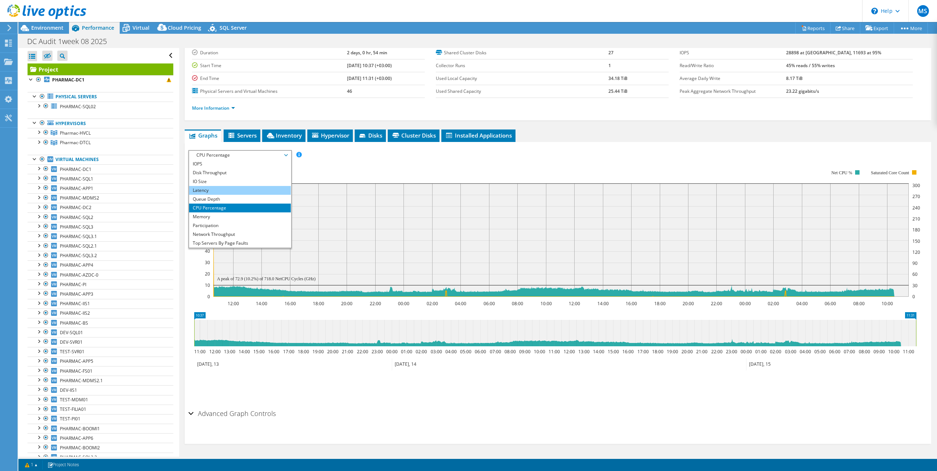
click at [216, 188] on li "Latency" at bounding box center [240, 190] width 102 height 9
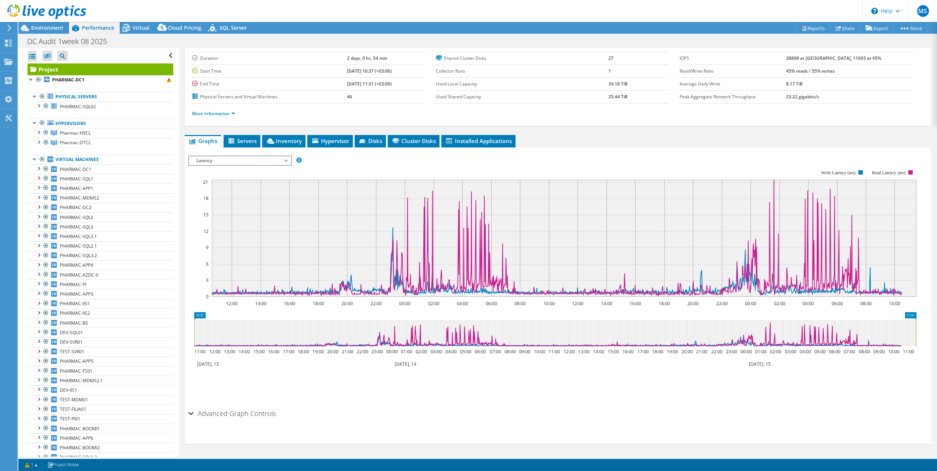
scroll to position [44, 0]
click at [235, 159] on span "Latency" at bounding box center [240, 160] width 94 height 9
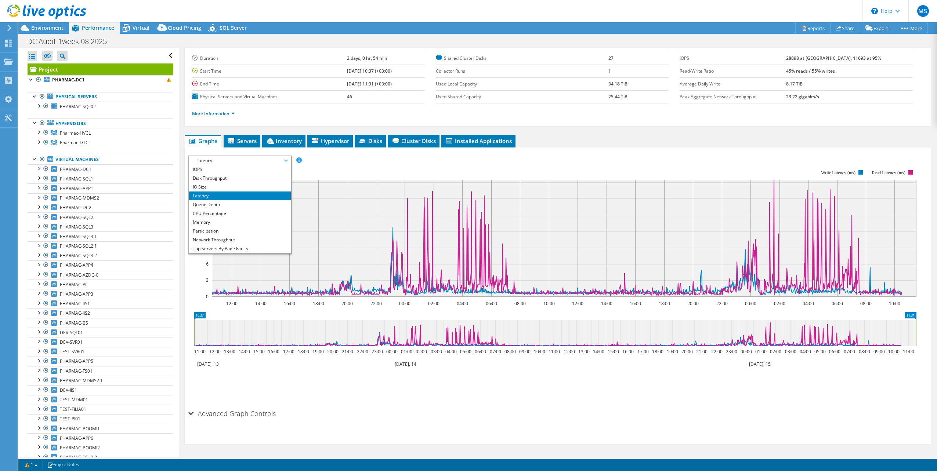
click at [369, 171] on rect at bounding box center [552, 233] width 728 height 147
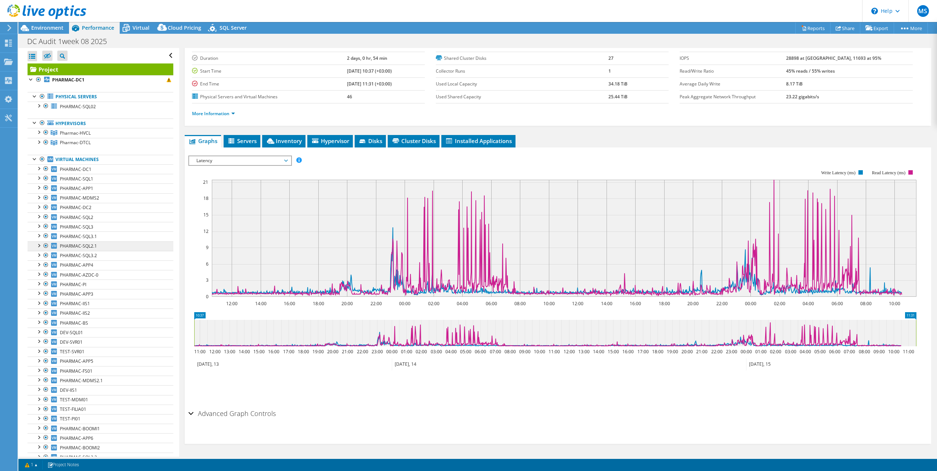
scroll to position [73, 0]
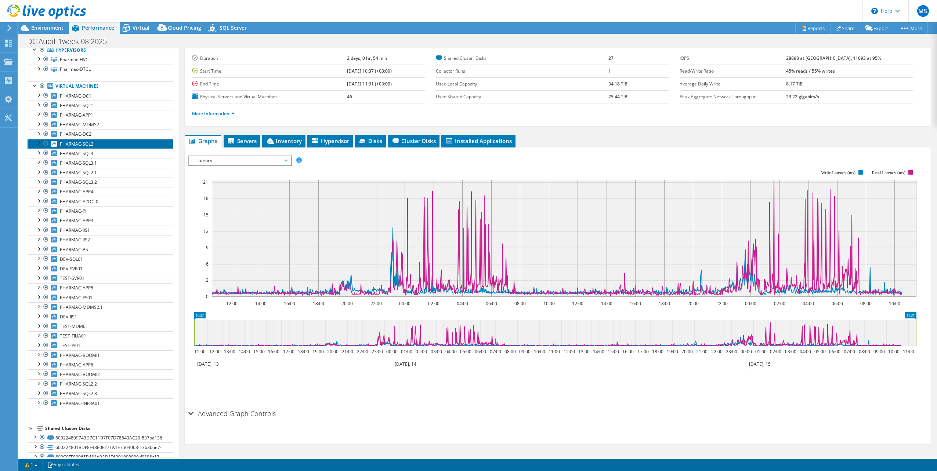
click at [88, 146] on span "PHARMAC-SQL2" at bounding box center [76, 144] width 33 height 6
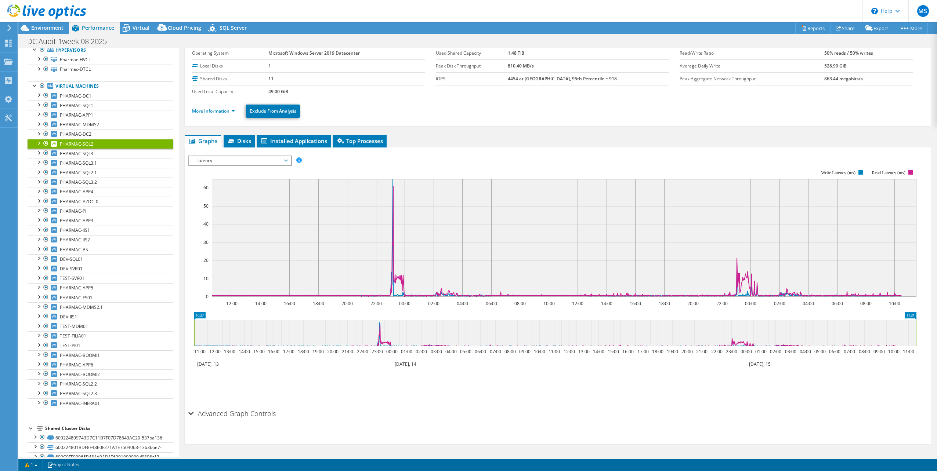
scroll to position [0, 0]
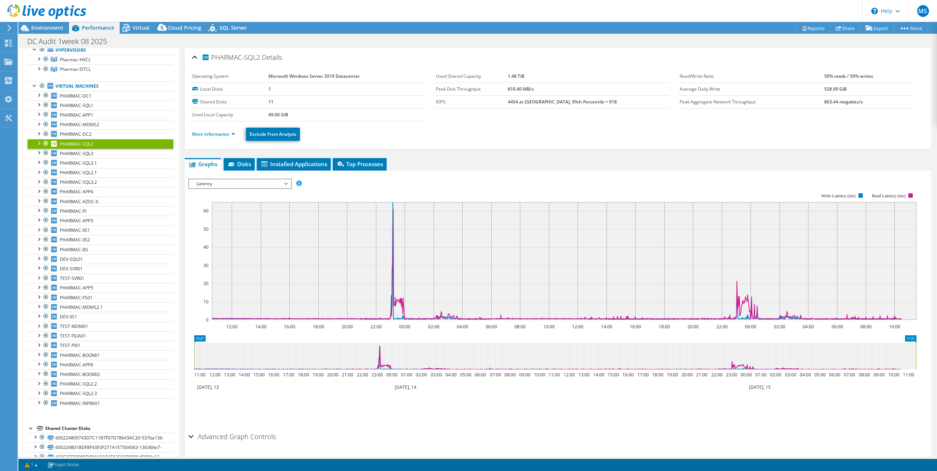
click at [225, 181] on span "Latency" at bounding box center [240, 183] width 94 height 9
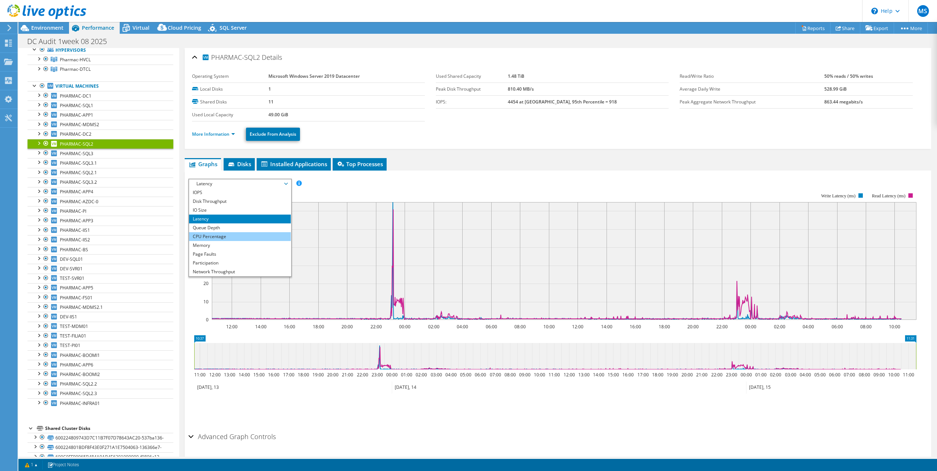
click at [218, 238] on li "CPU Percentage" at bounding box center [240, 236] width 102 height 9
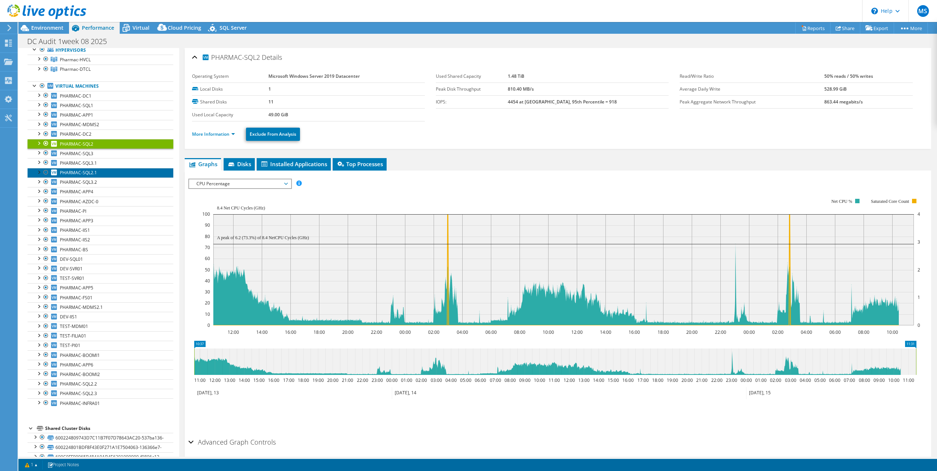
click at [92, 171] on span "PHARMAC-SQL2.1" at bounding box center [78, 173] width 37 height 6
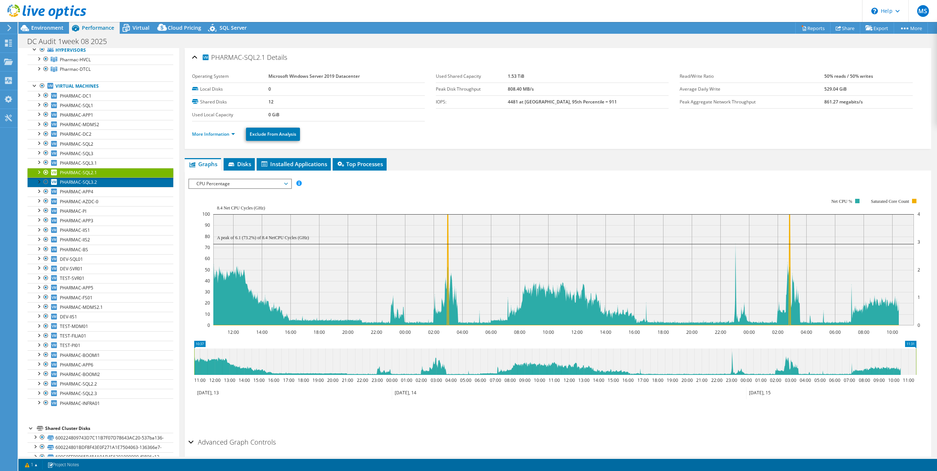
click at [91, 182] on span "PHARMAC-SQL3.2" at bounding box center [78, 182] width 37 height 6
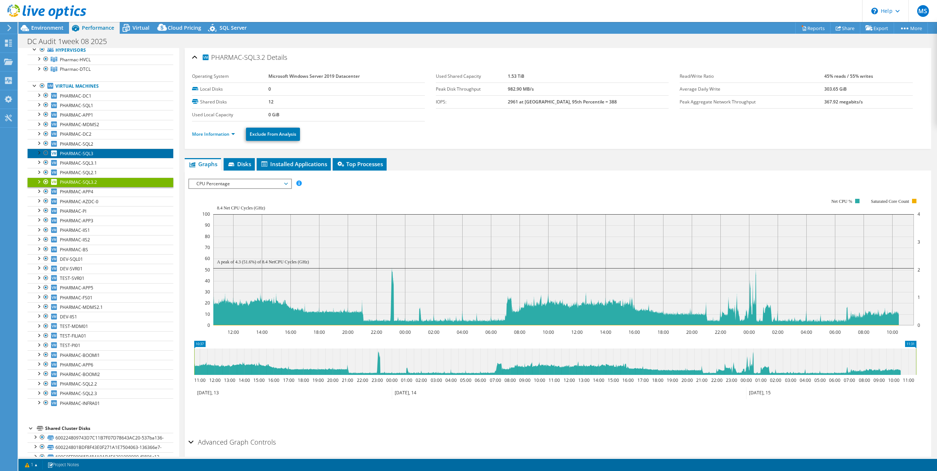
click at [88, 155] on span "PHARMAC-SQL3" at bounding box center [76, 153] width 33 height 6
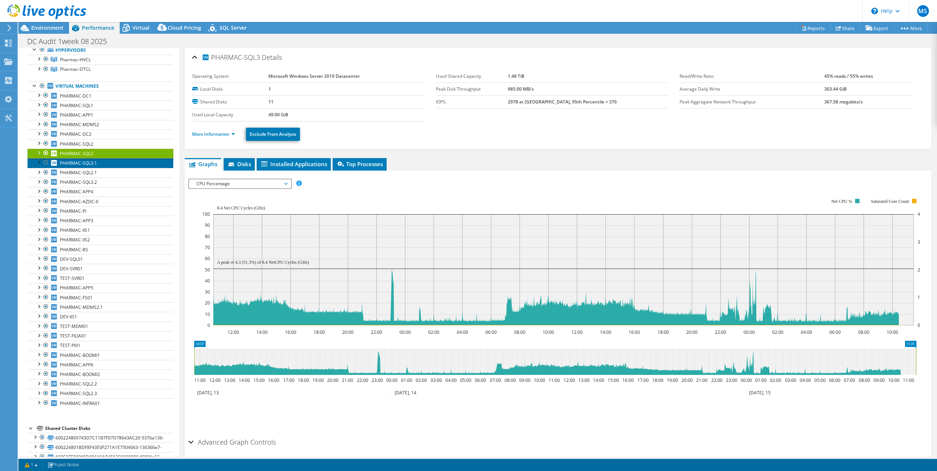
click at [106, 163] on link "PHARMAC-SQL3.1" at bounding box center [101, 163] width 146 height 10
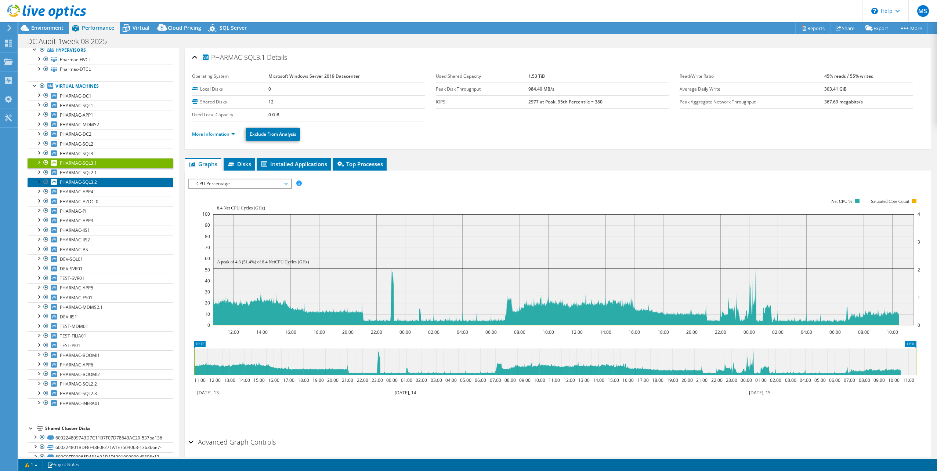
click at [98, 186] on link "PHARMAC-SQL3.2" at bounding box center [101, 183] width 146 height 10
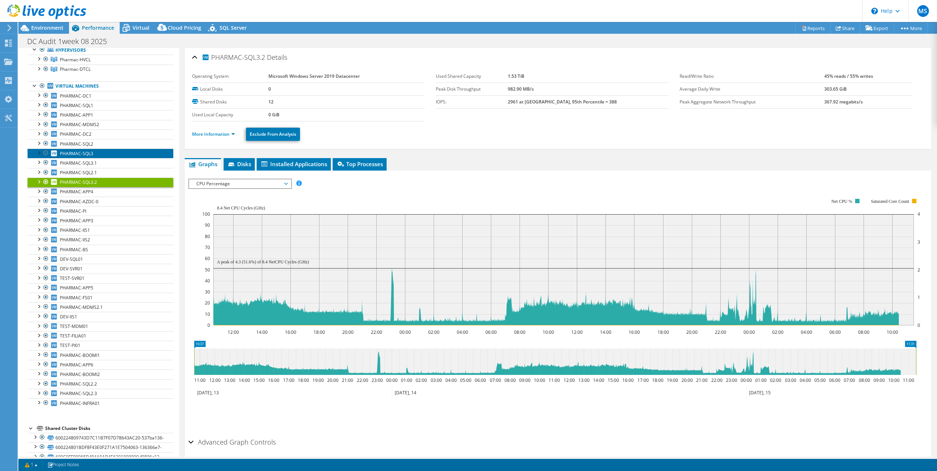
click at [88, 151] on span "PHARMAC-SQL3" at bounding box center [76, 153] width 33 height 6
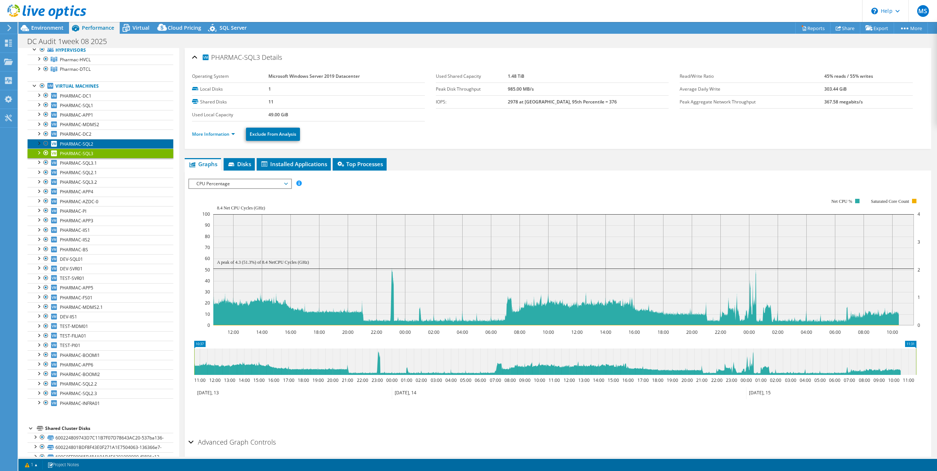
click at [90, 146] on span "PHARMAC-SQL2" at bounding box center [76, 144] width 33 height 6
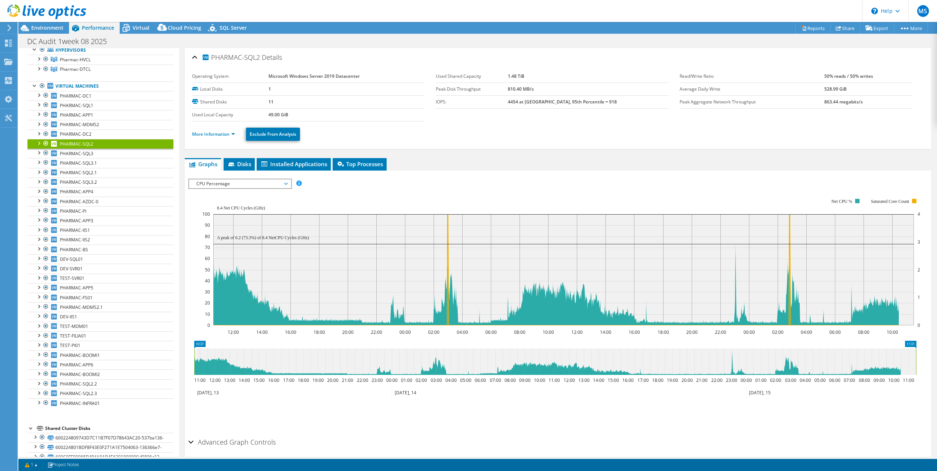
click at [618, 147] on div "More Information Exclude From Analysis" at bounding box center [558, 134] width 732 height 26
